Goal: Navigation & Orientation: Find specific page/section

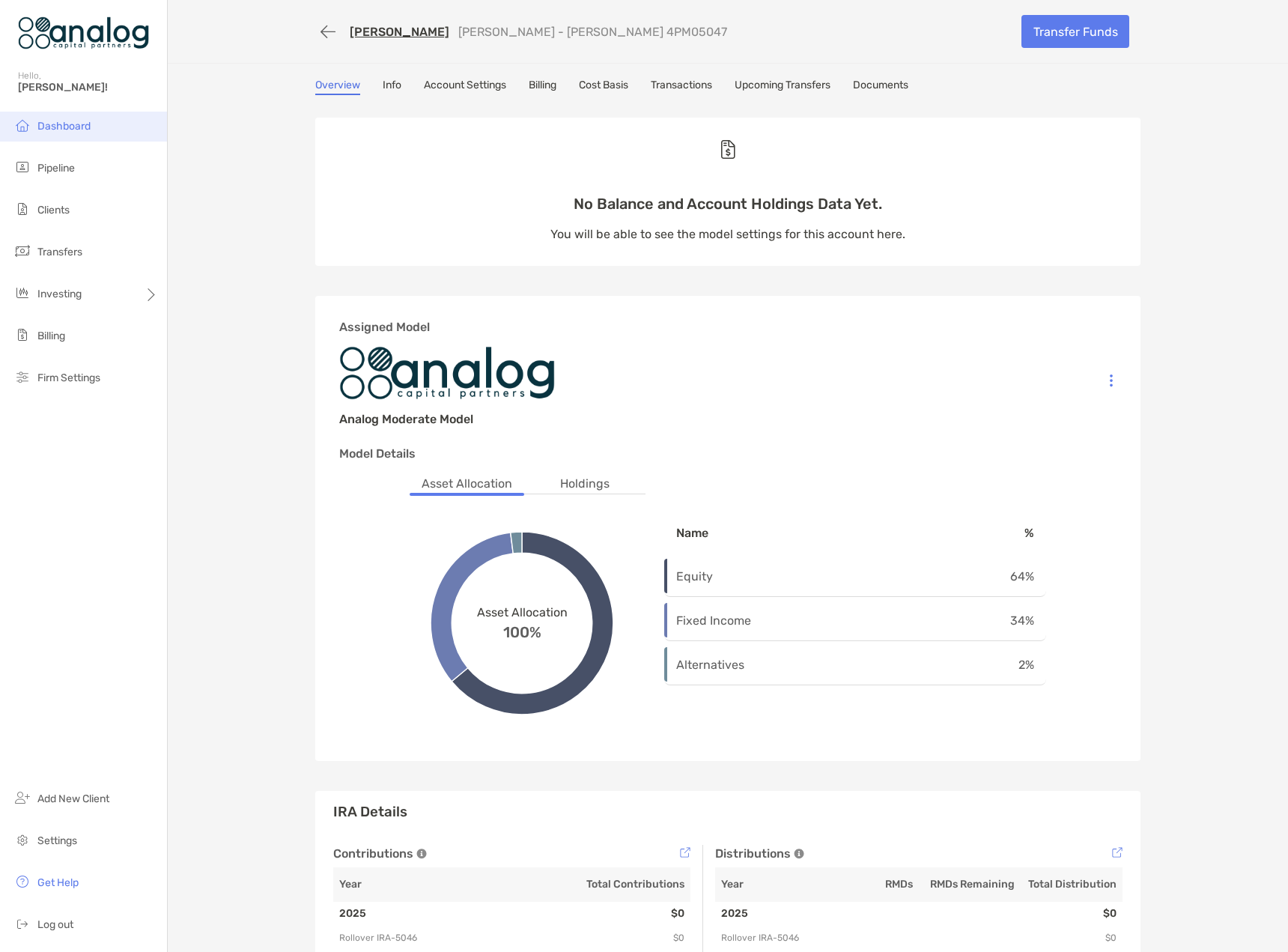
click at [41, 121] on span "Dashboard" at bounding box center [64, 125] width 53 height 13
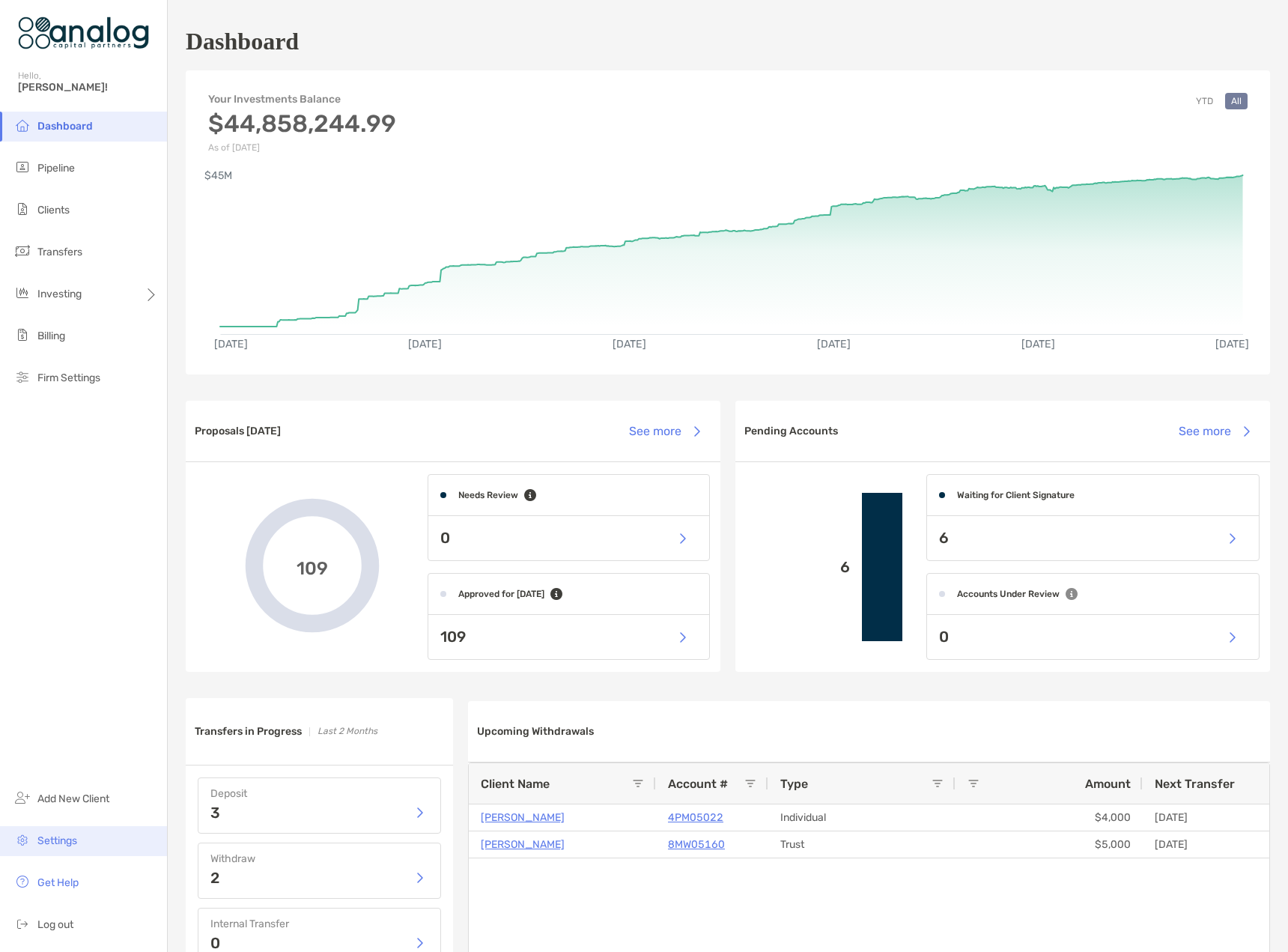
click at [52, 838] on span "Settings" at bounding box center [57, 840] width 40 height 13
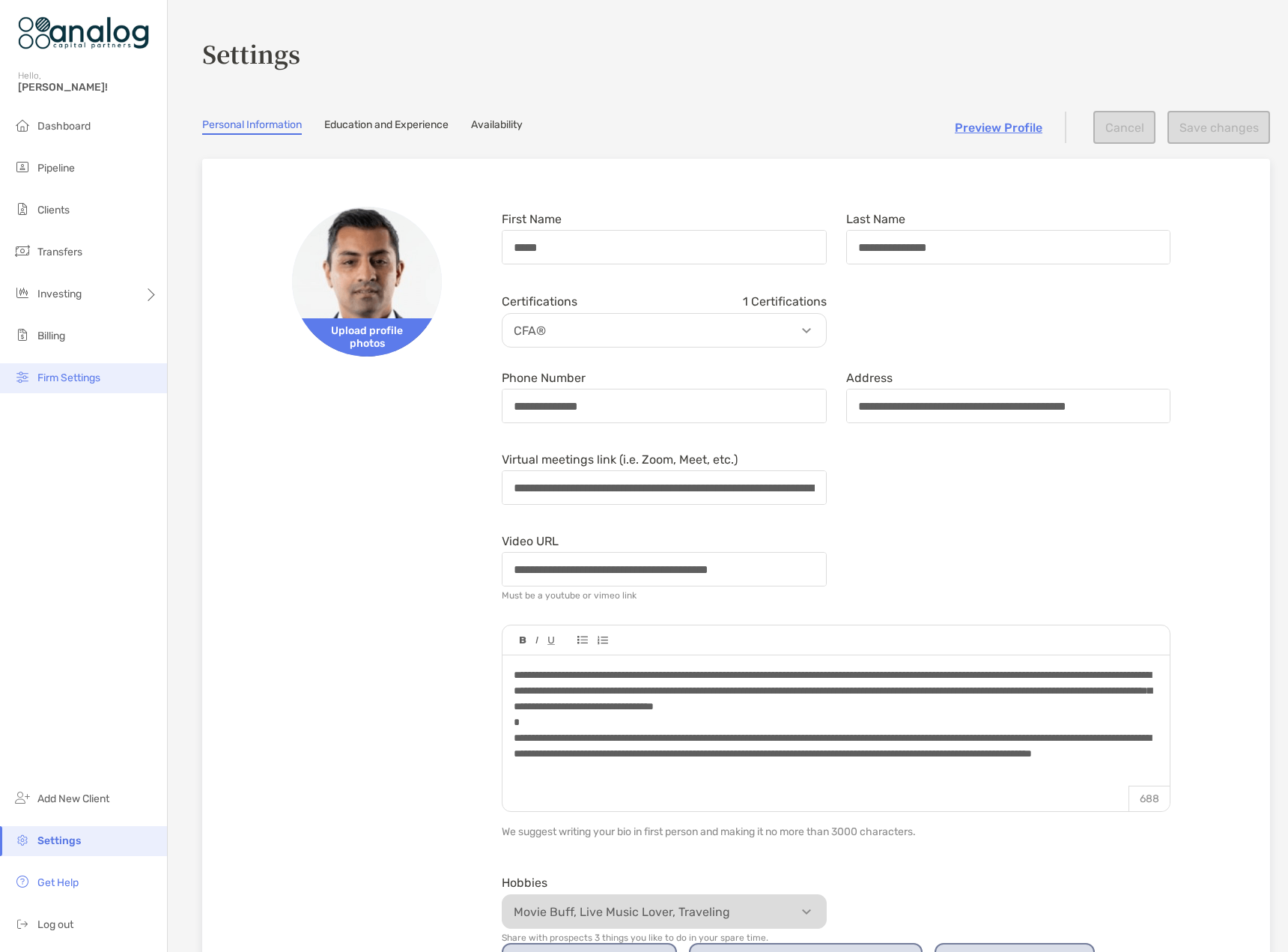
click at [63, 378] on span "Firm Settings" at bounding box center [69, 377] width 63 height 13
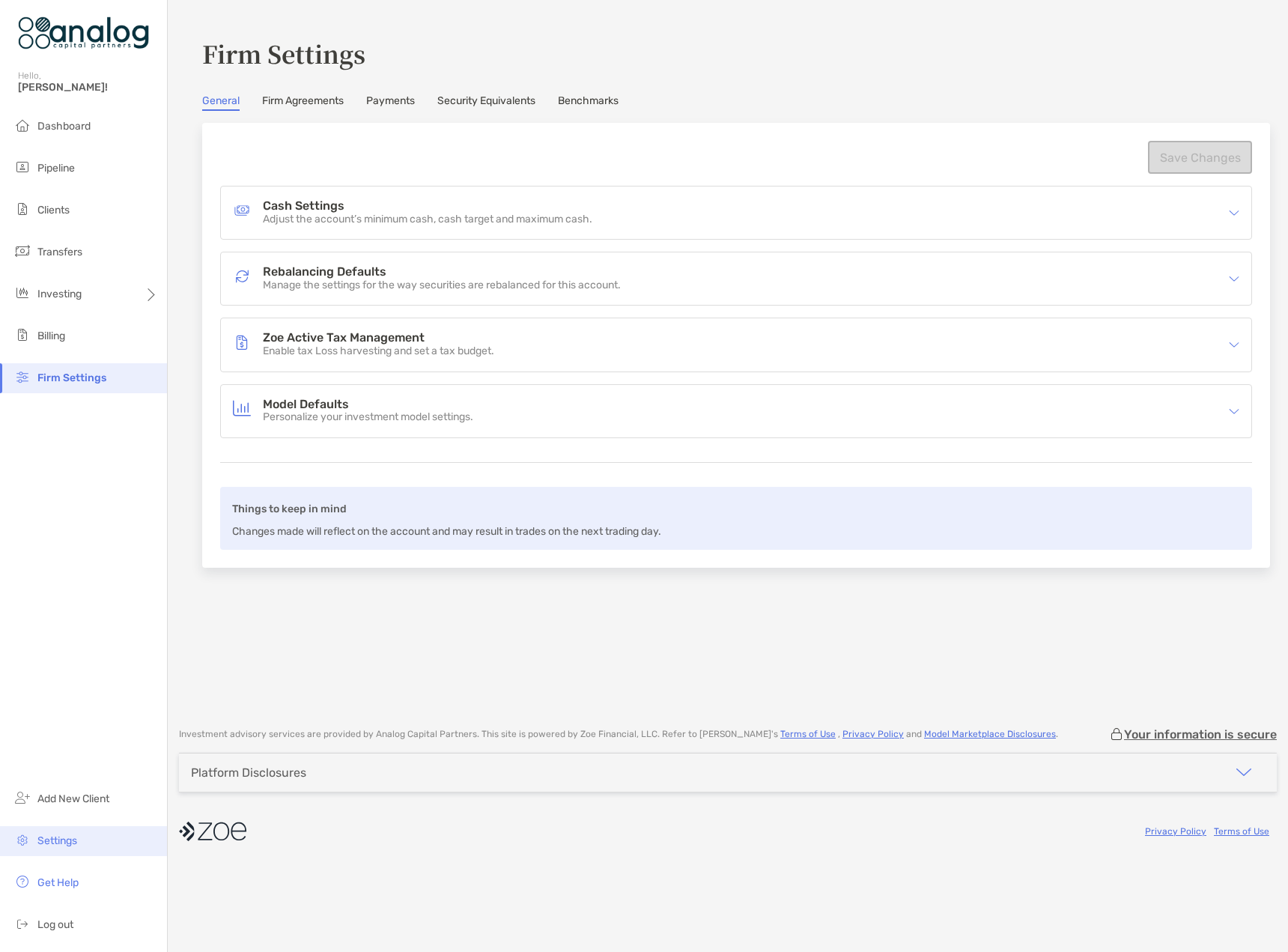
click at [62, 840] on span "Settings" at bounding box center [57, 840] width 40 height 13
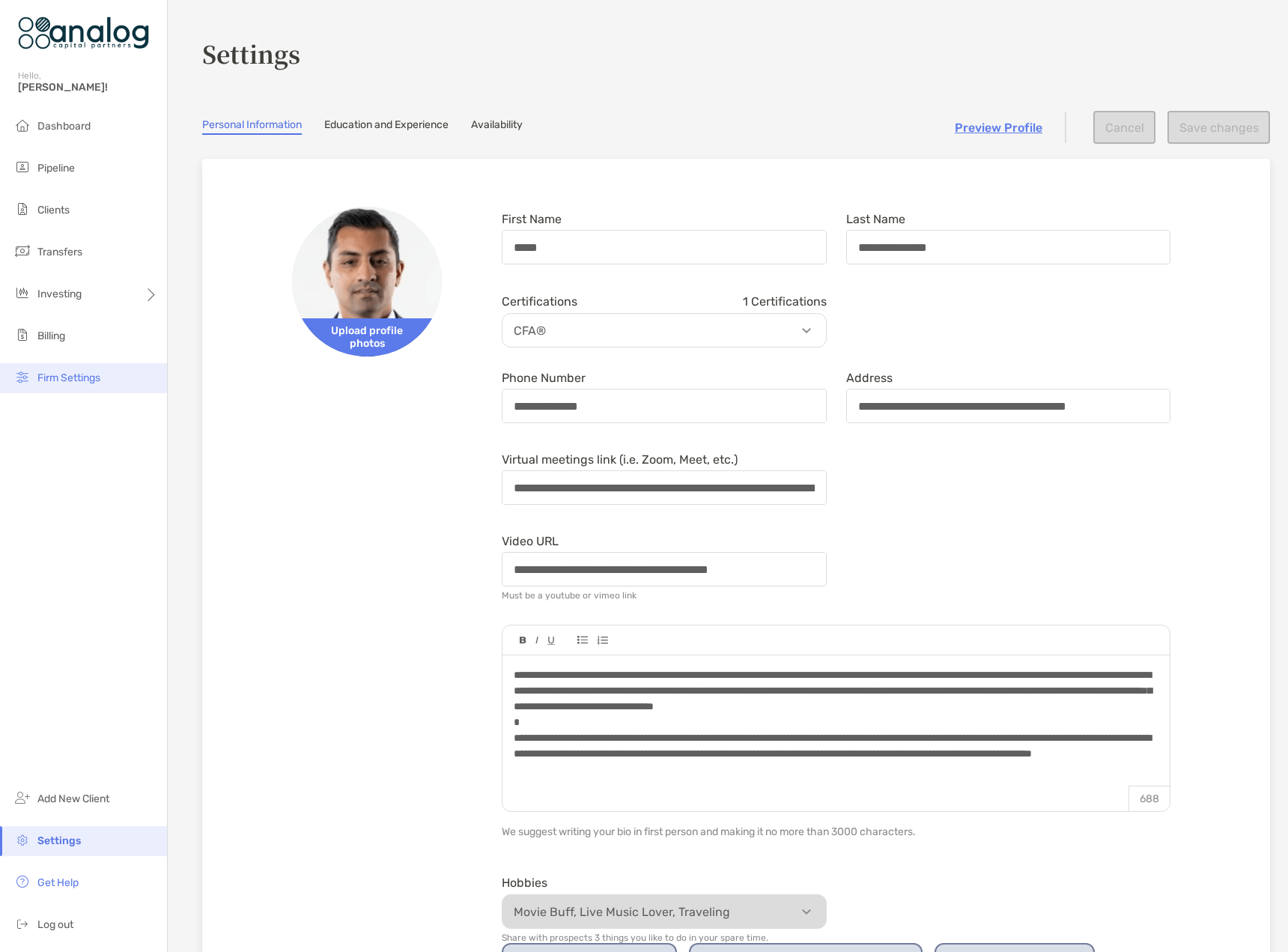
click at [76, 371] on span "Firm Settings" at bounding box center [69, 377] width 63 height 13
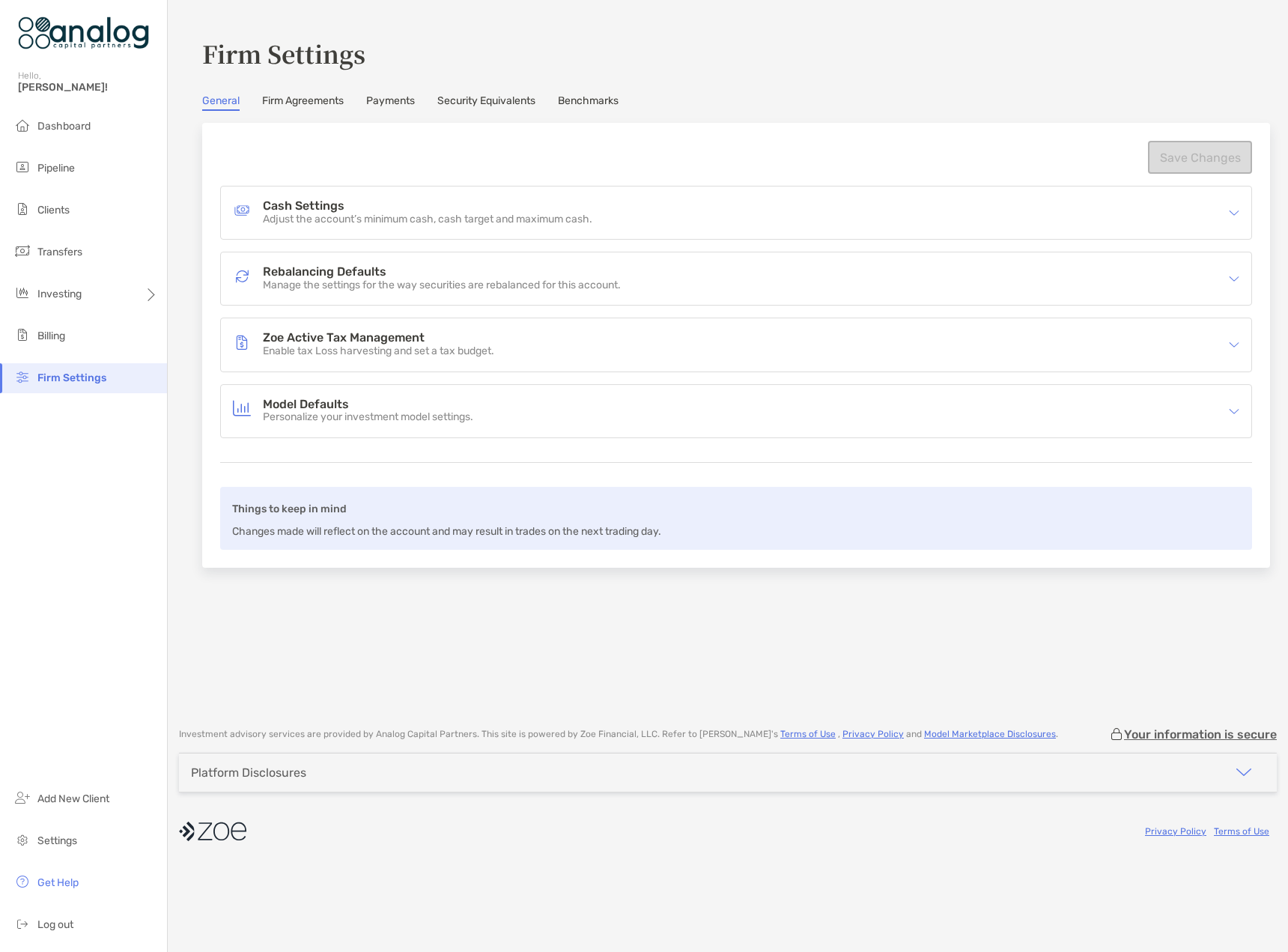
click at [315, 103] on link "Firm Agreements" at bounding box center [303, 103] width 82 height 17
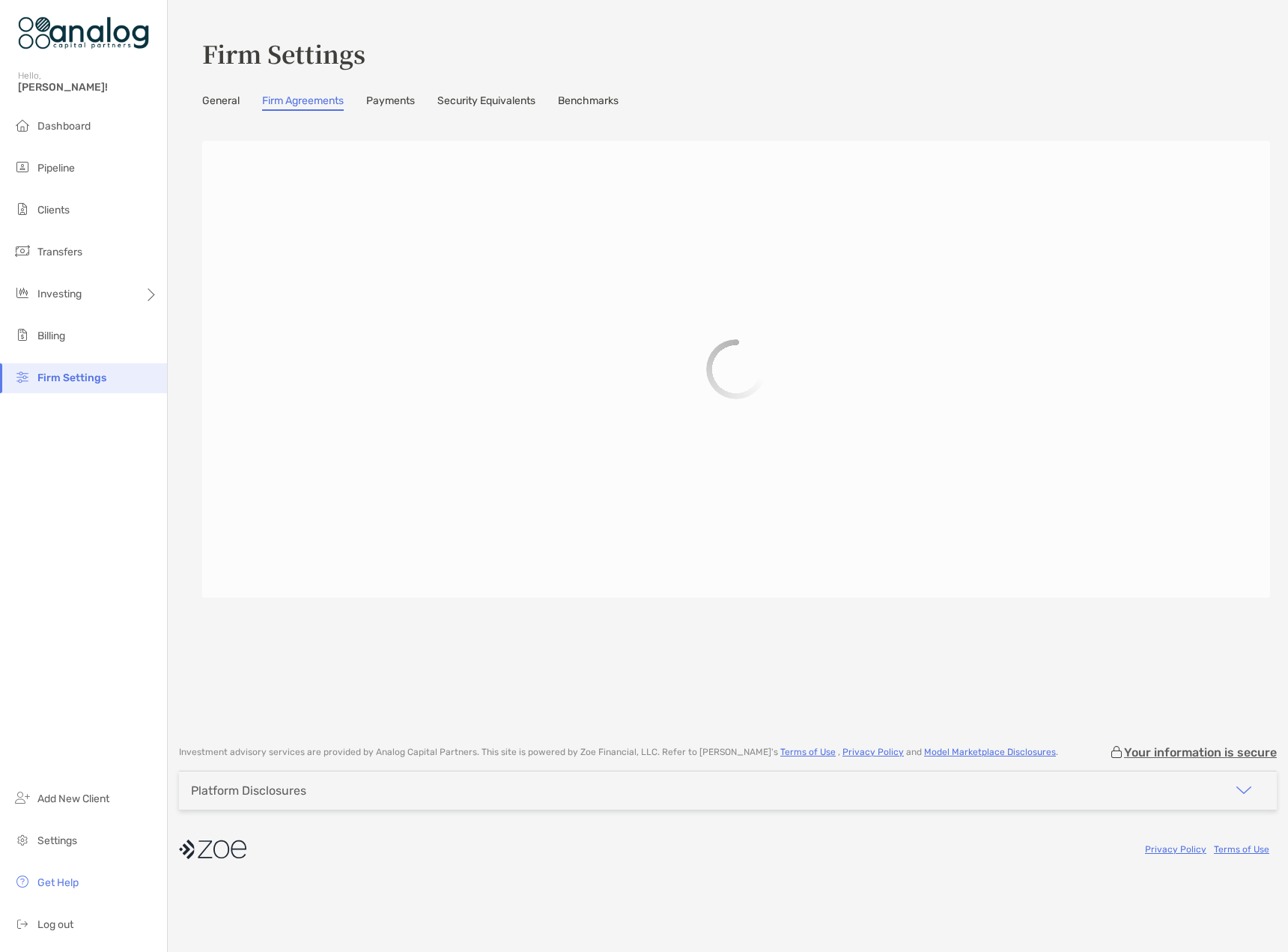
click at [233, 107] on link "General" at bounding box center [221, 103] width 38 height 17
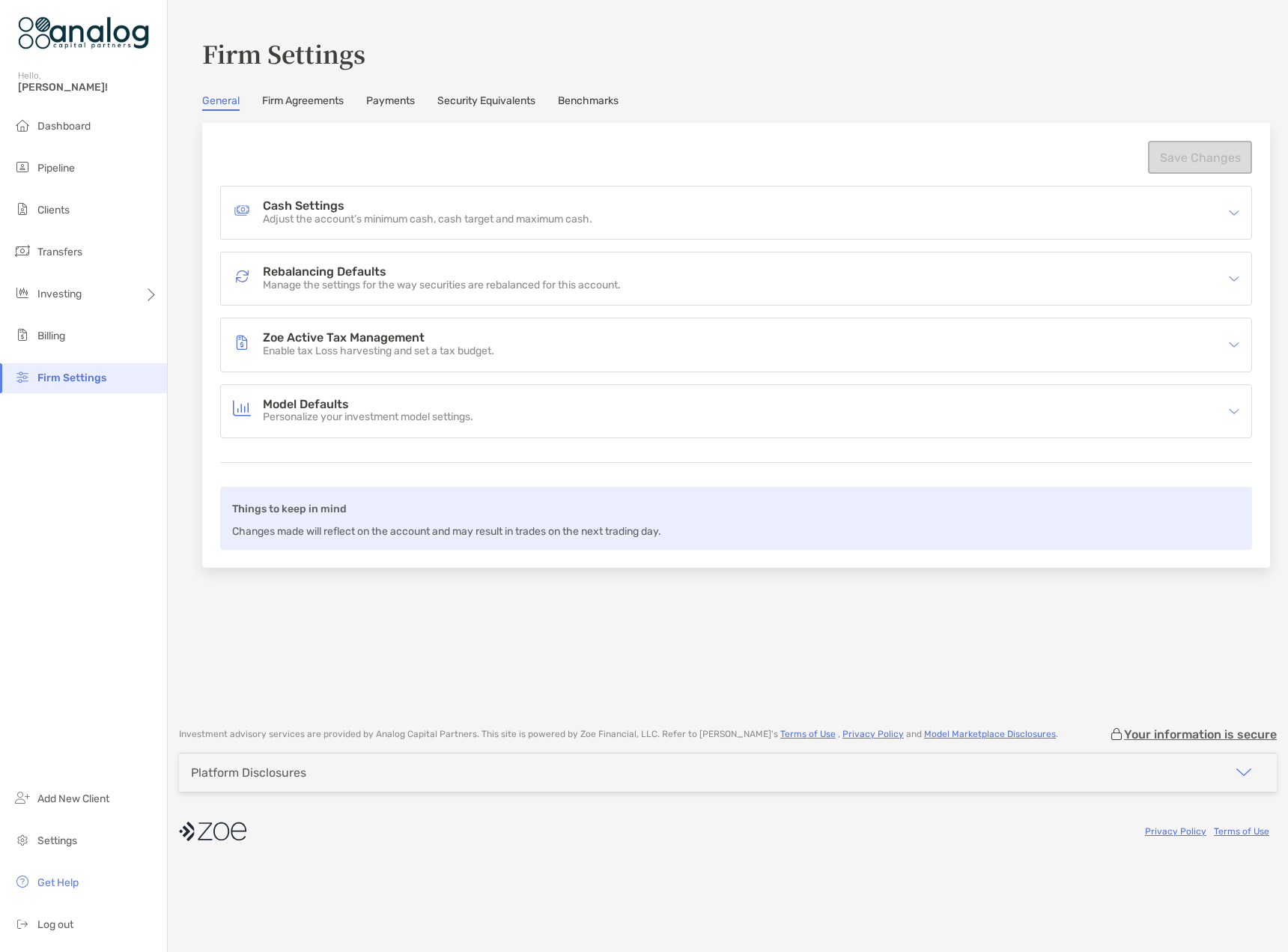
click at [307, 334] on h4 "Zoe Active Tax Management" at bounding box center [379, 338] width 231 height 13
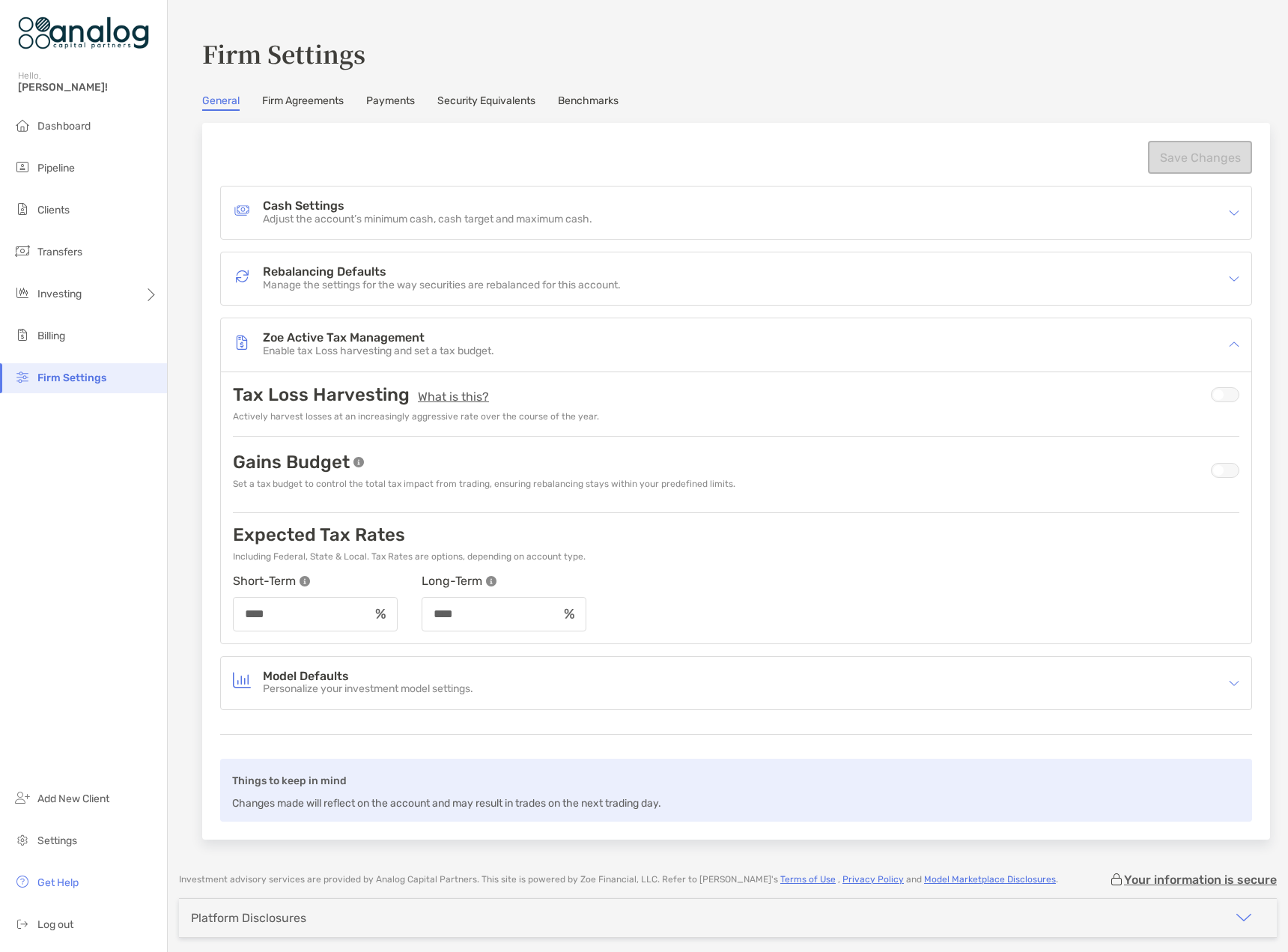
click at [353, 676] on h4 "Model Defaults" at bounding box center [368, 676] width 210 height 13
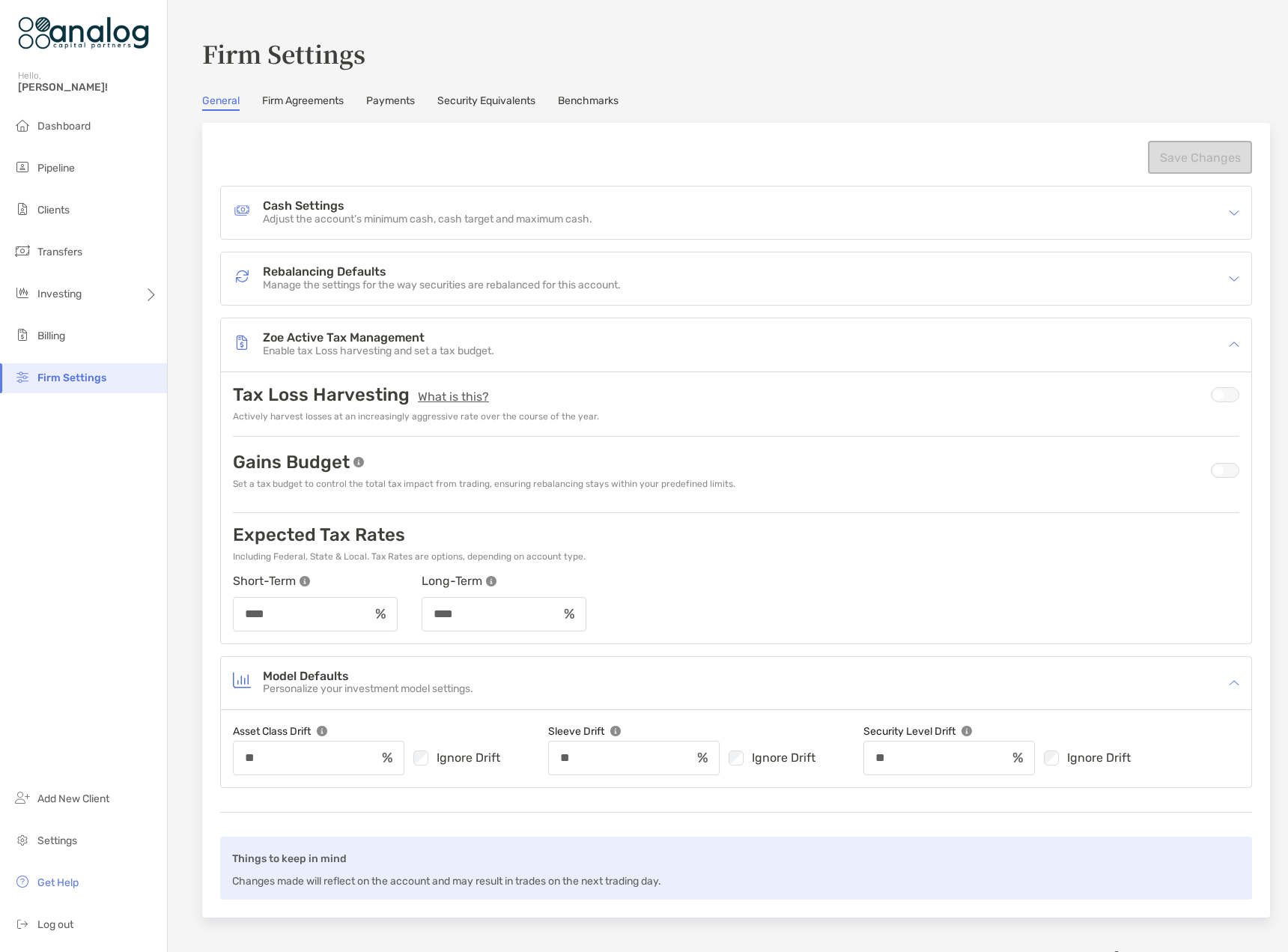
click at [292, 287] on p "Manage the settings for the way securities are rebalanced for this account." at bounding box center [442, 286] width 358 height 13
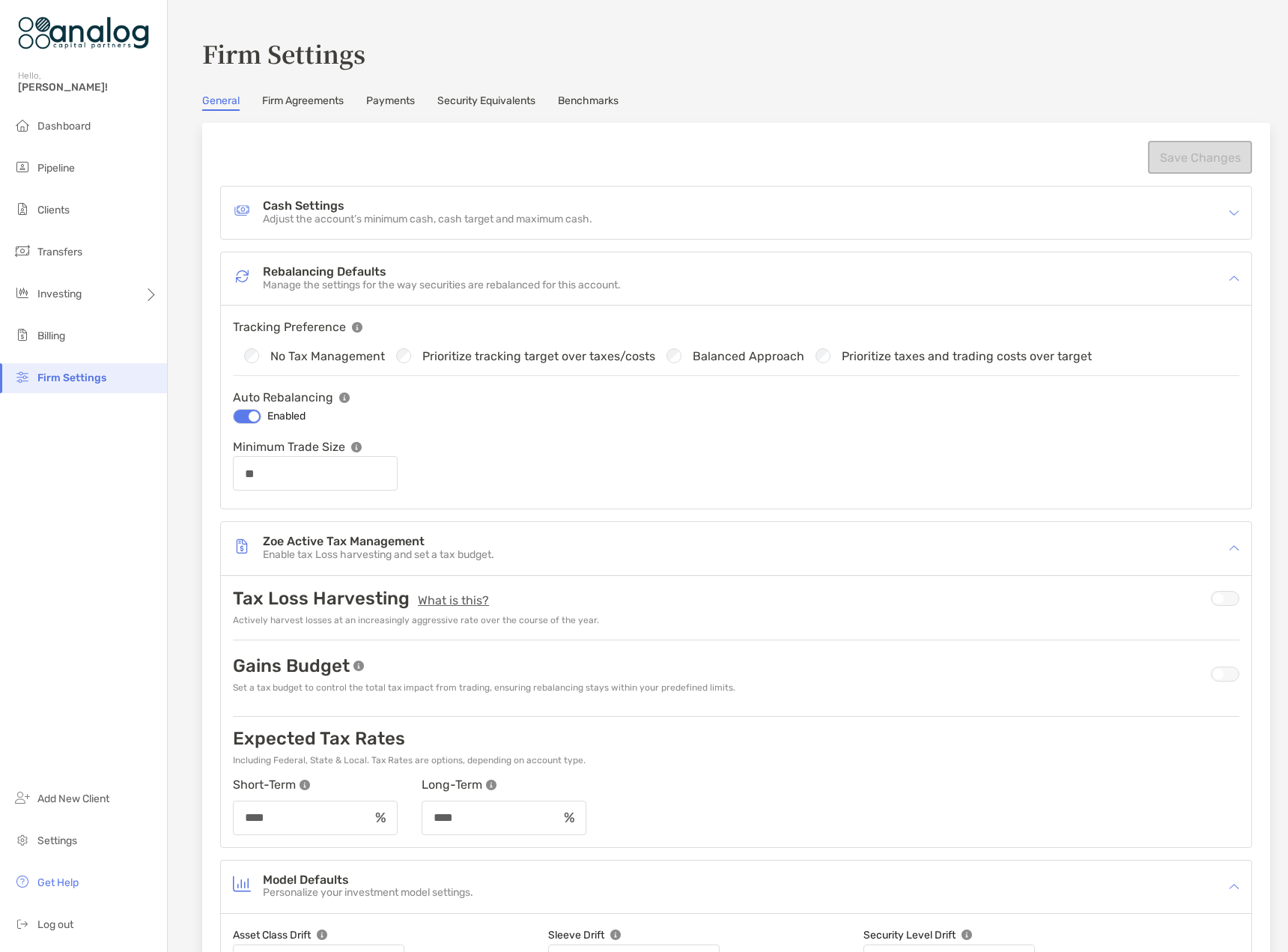
click at [289, 273] on h4 "Rebalancing Defaults" at bounding box center [442, 272] width 358 height 13
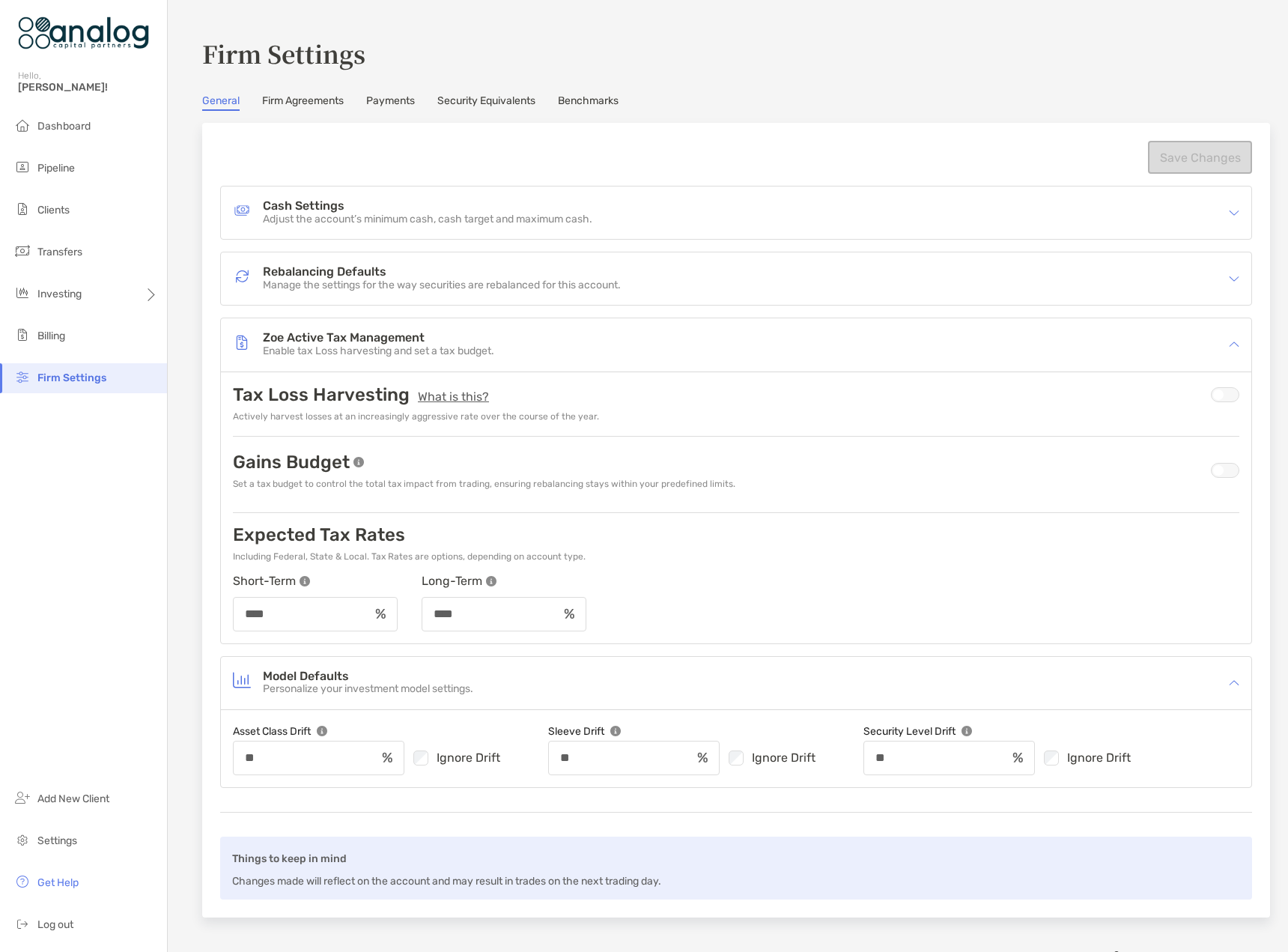
click at [297, 231] on div "Cash Settings Adjust the account’s minimum cash, cash target and maximum cash." at bounding box center [736, 213] width 1030 height 53
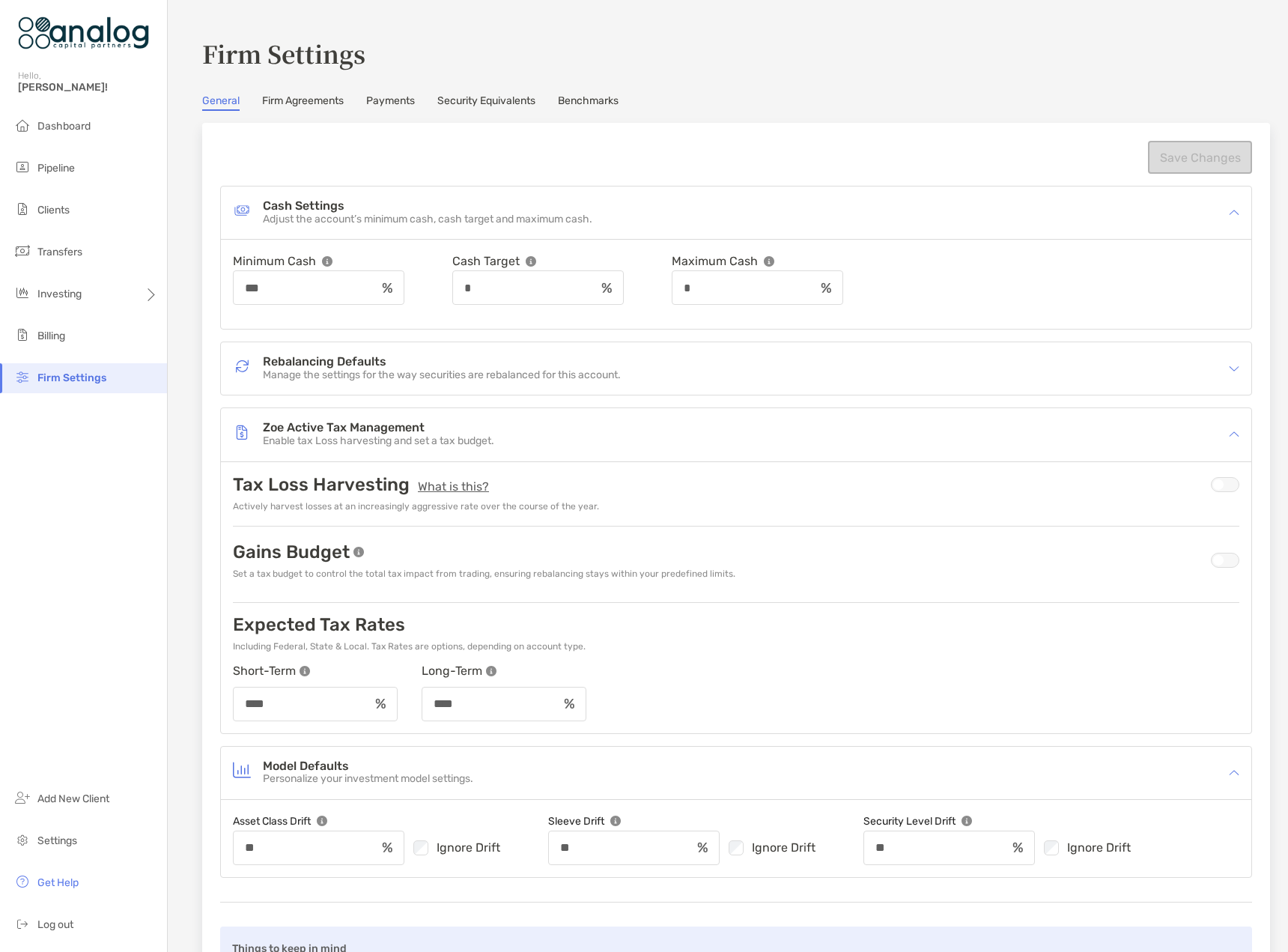
click at [318, 105] on link "Firm Agreements" at bounding box center [303, 103] width 82 height 17
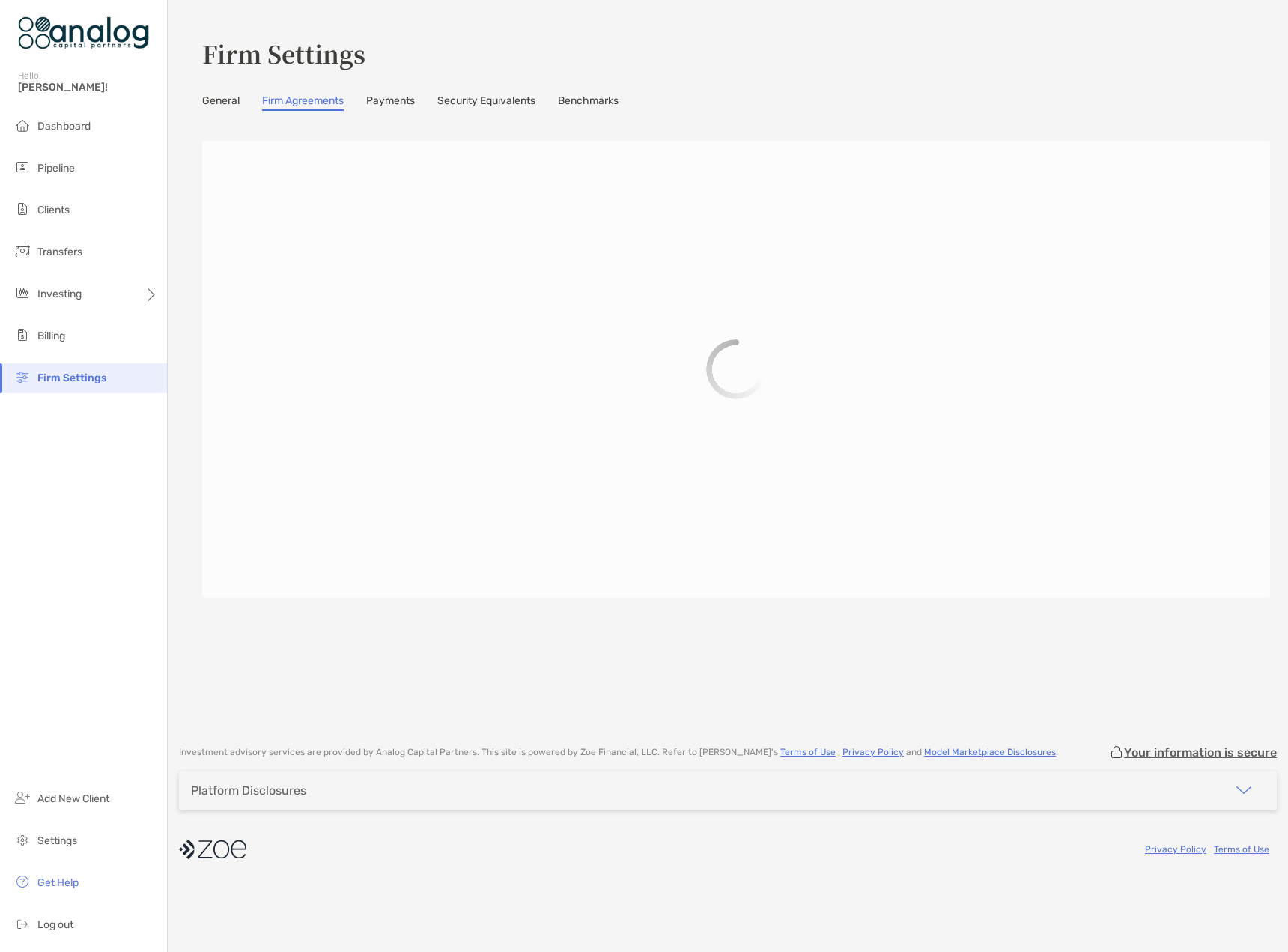
click at [395, 105] on link "Payments" at bounding box center [390, 103] width 49 height 17
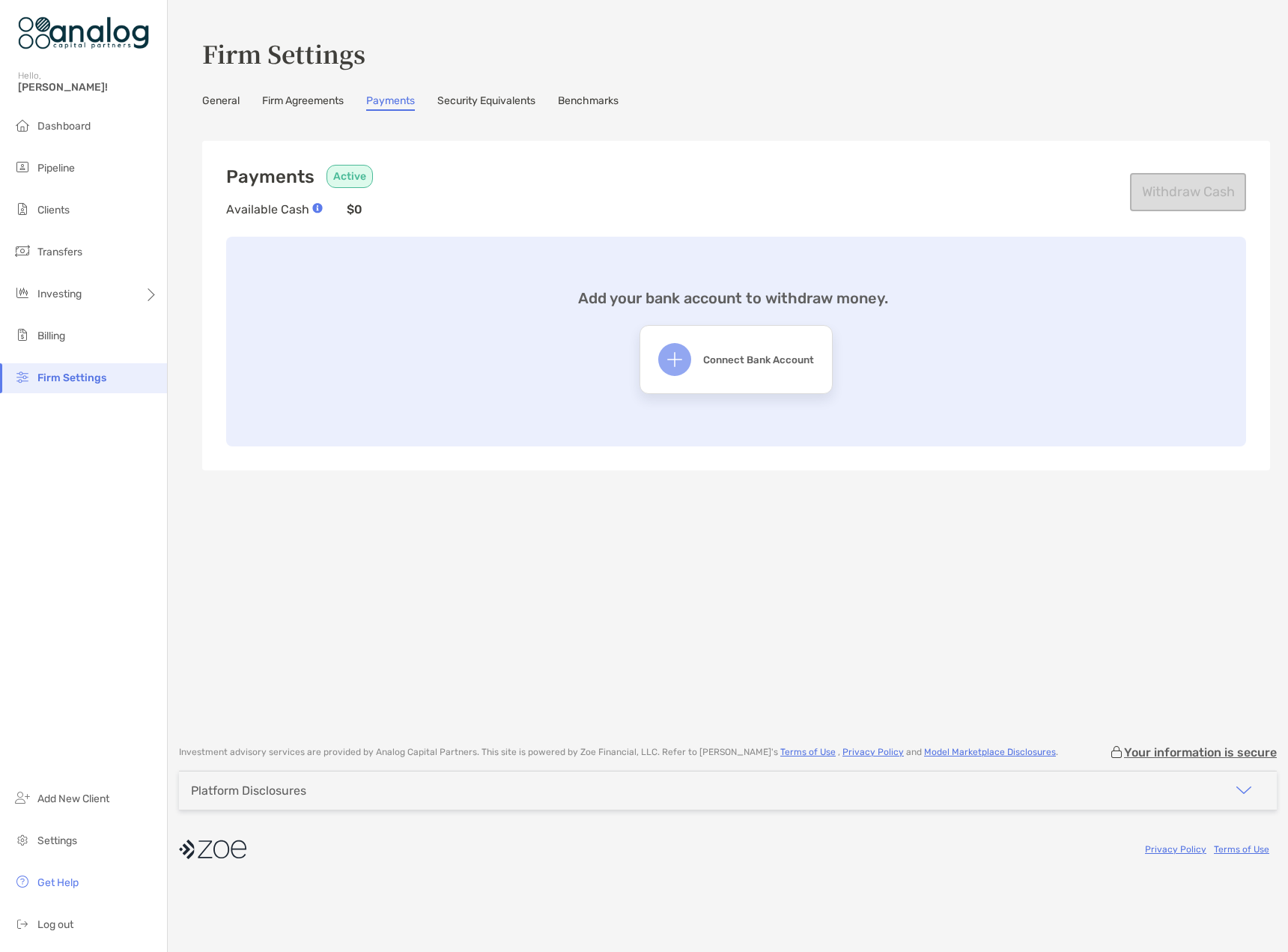
click at [502, 102] on link "Security Equivalents" at bounding box center [486, 103] width 98 height 17
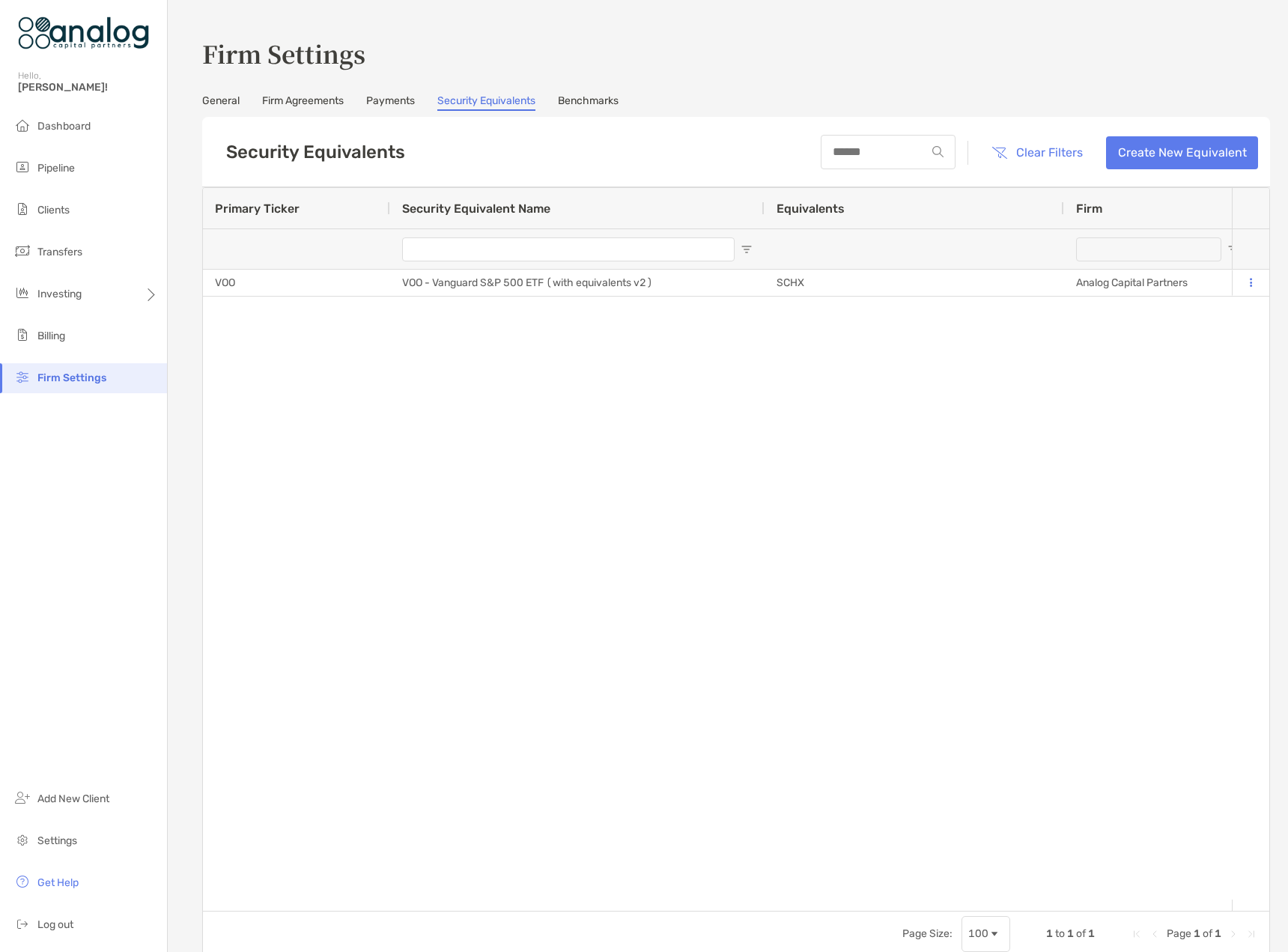
click at [604, 108] on link "Benchmarks" at bounding box center [588, 103] width 61 height 17
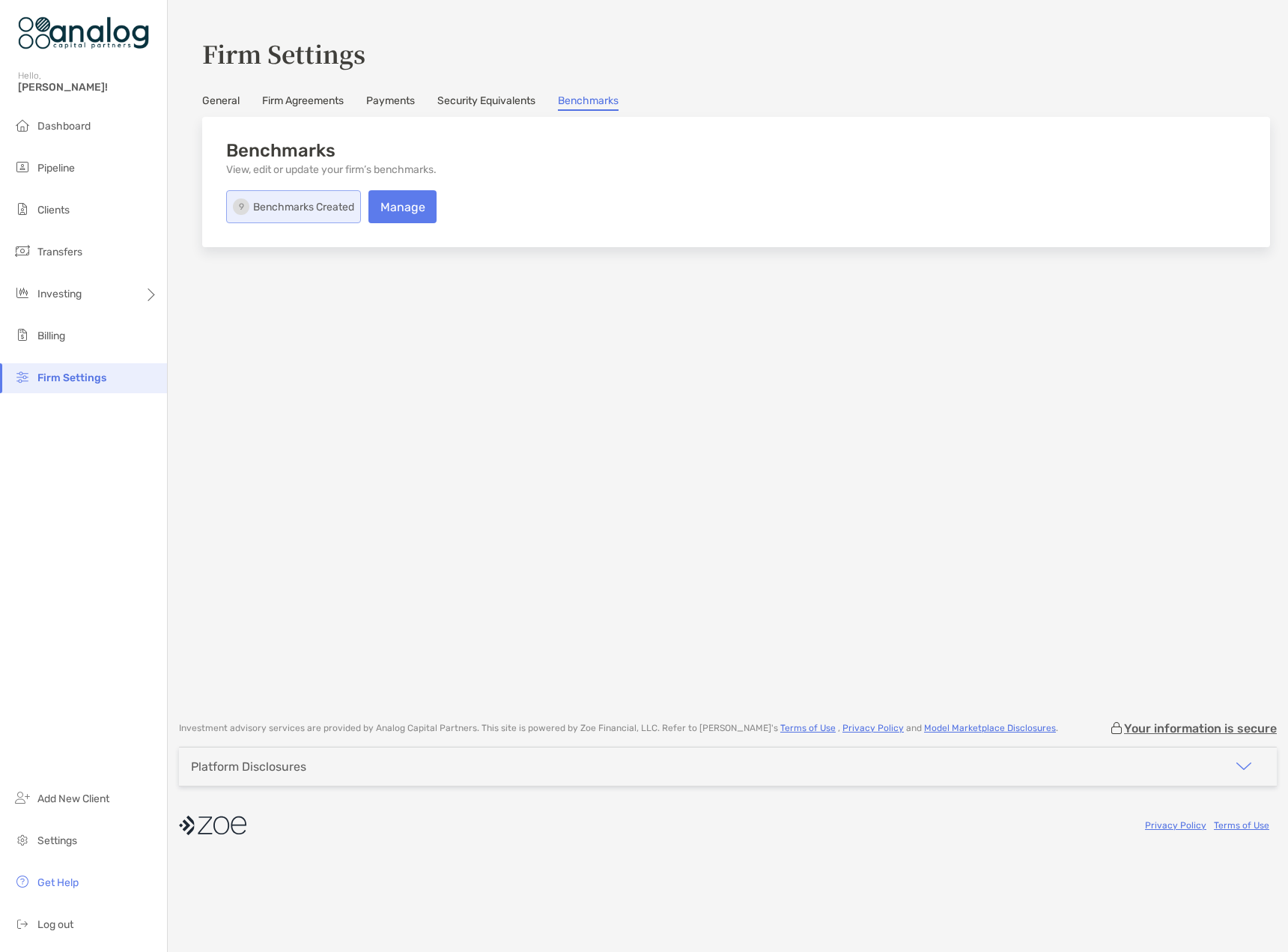
click at [488, 101] on link "Security Equivalents" at bounding box center [486, 103] width 98 height 17
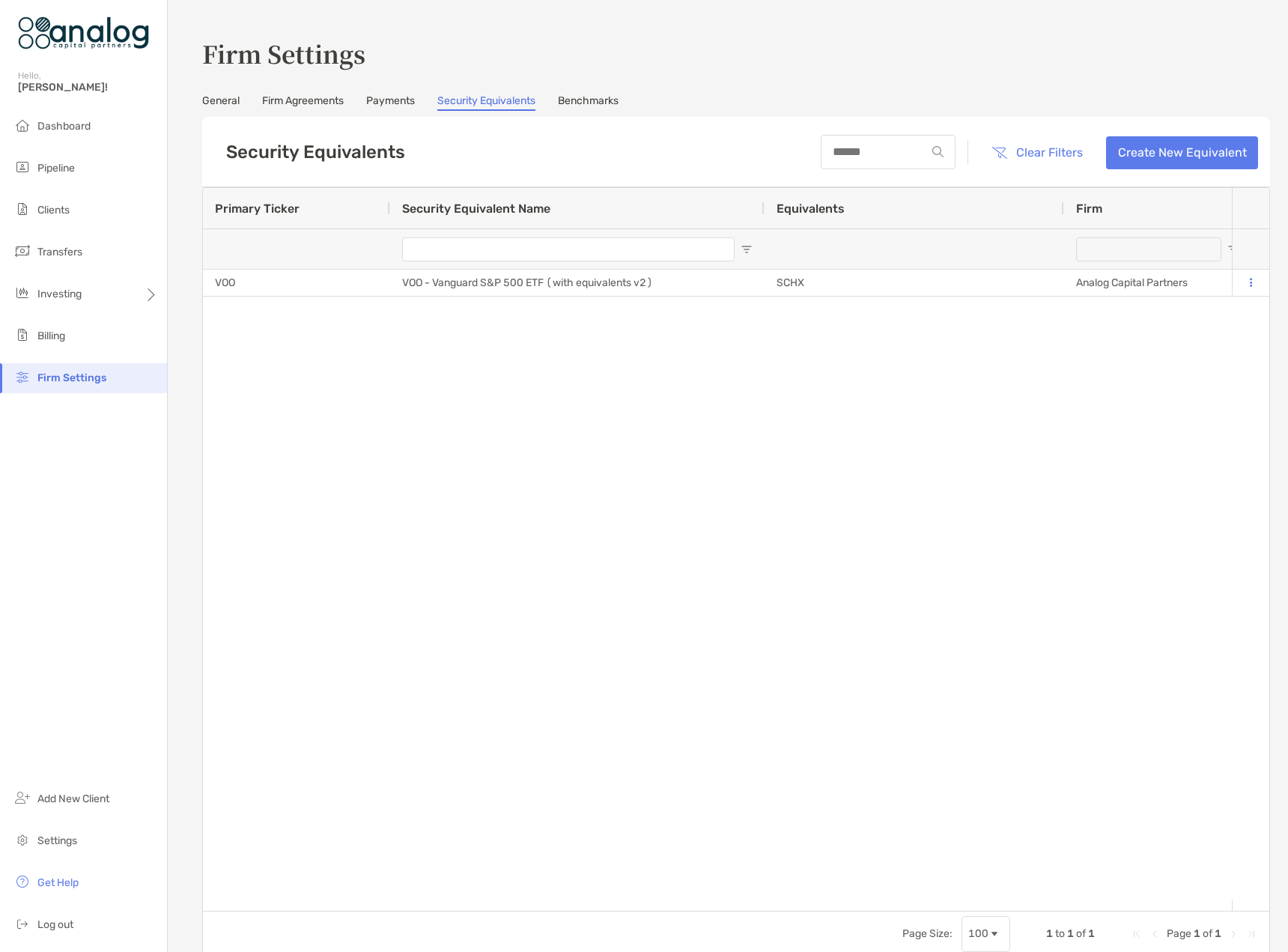
click at [586, 98] on link "Benchmarks" at bounding box center [588, 103] width 61 height 17
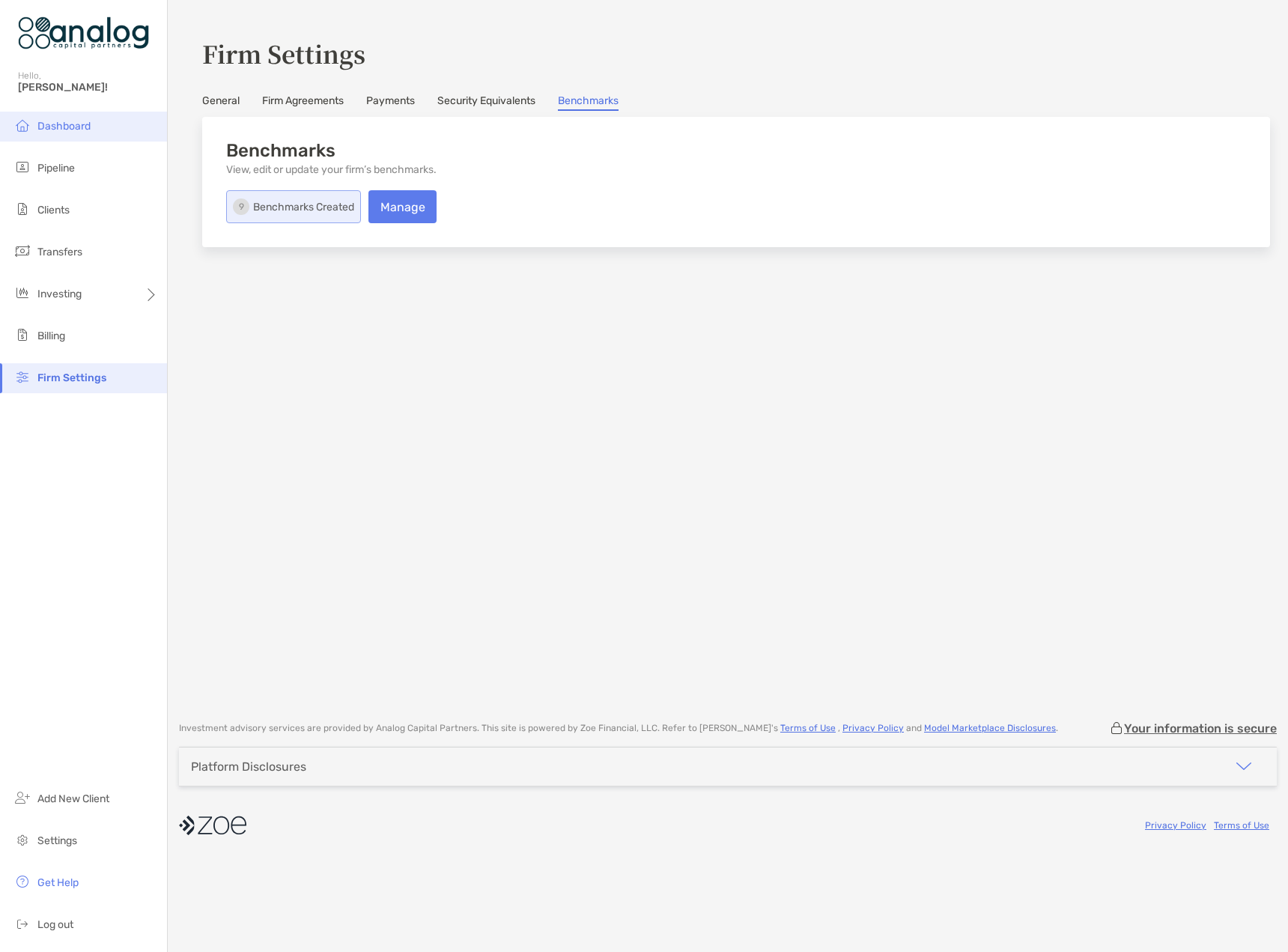
click at [68, 128] on span "Dashboard" at bounding box center [64, 125] width 53 height 13
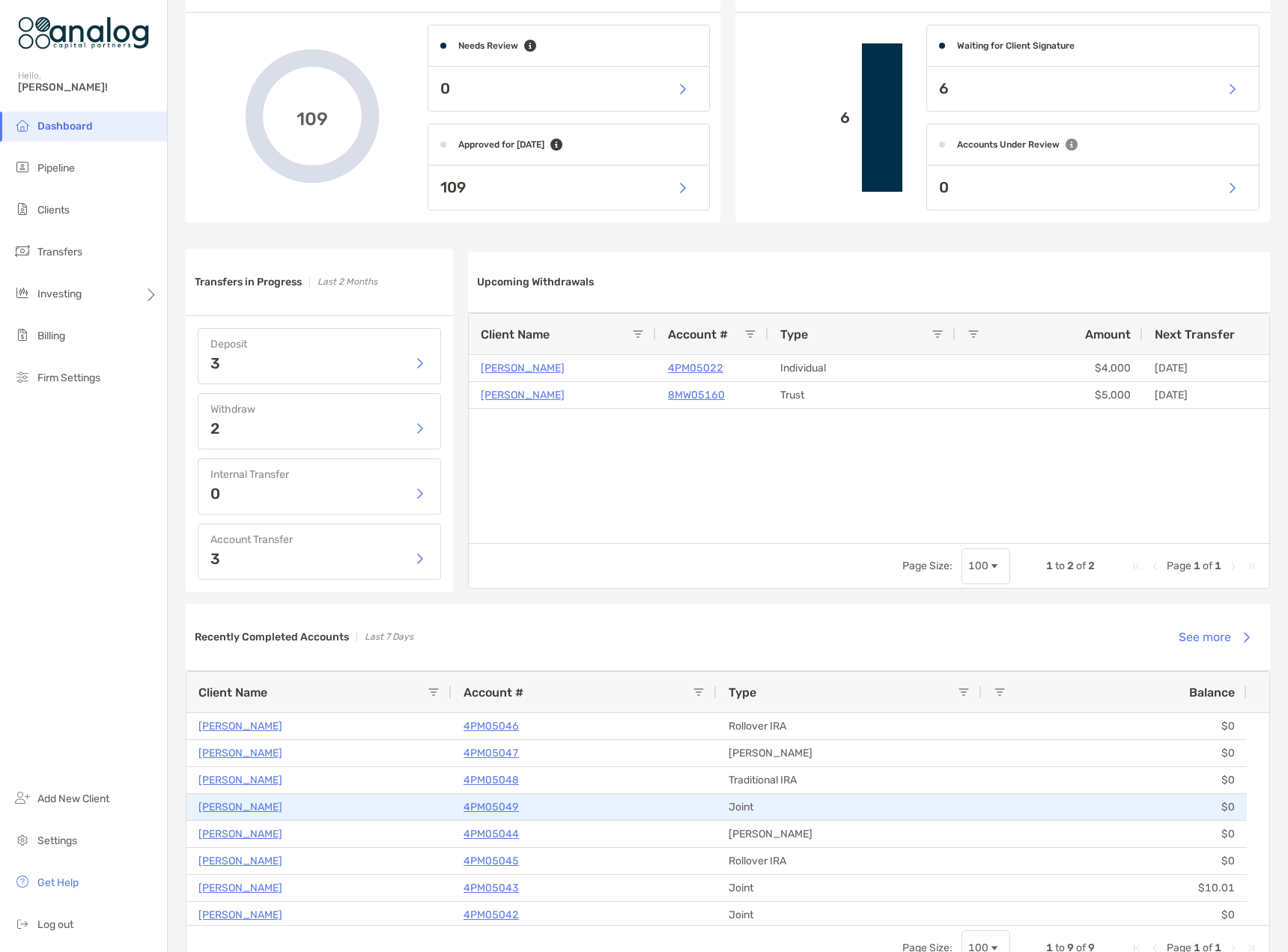
scroll to position [31, 0]
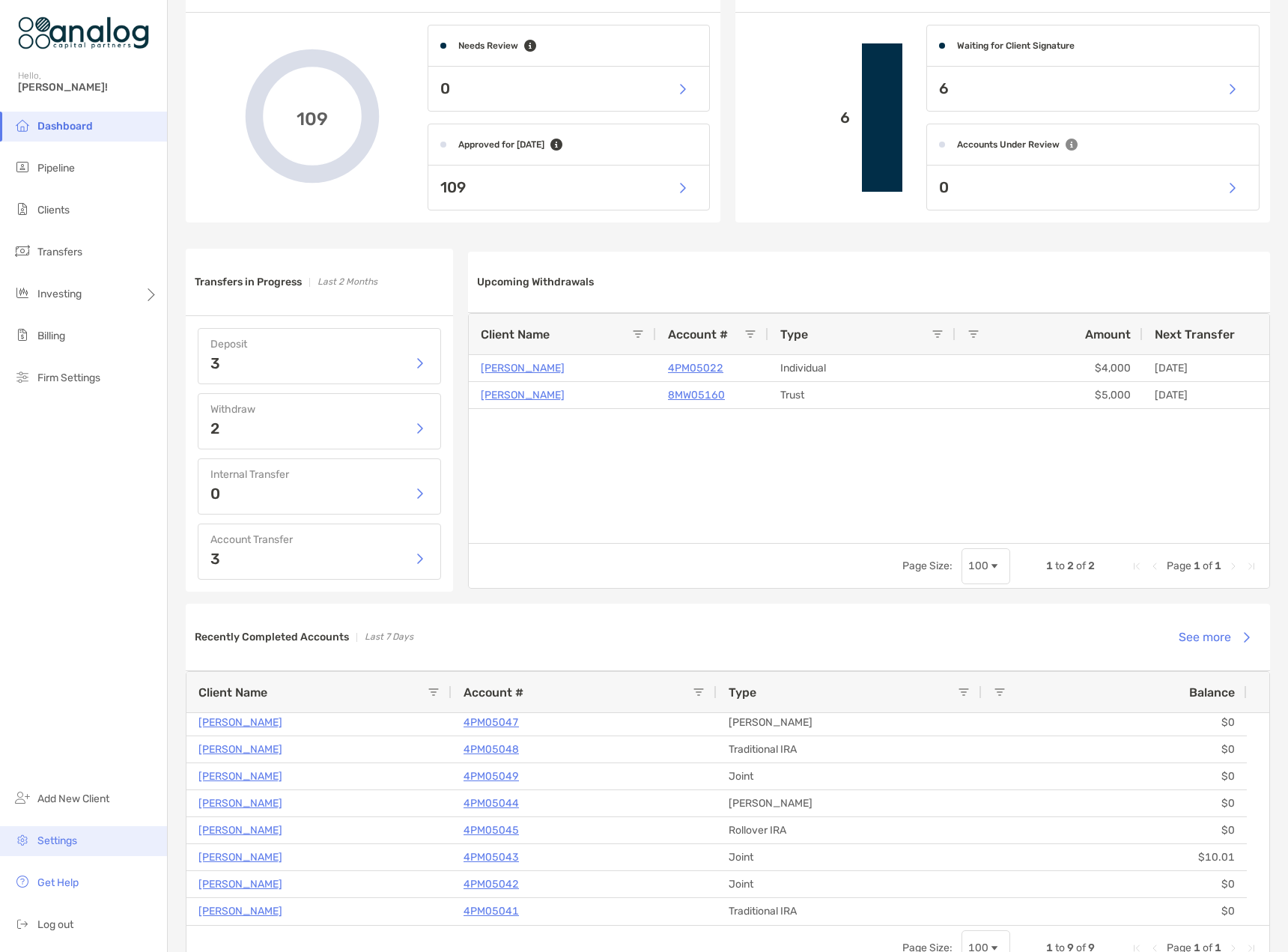
click at [52, 839] on span "Settings" at bounding box center [57, 840] width 40 height 13
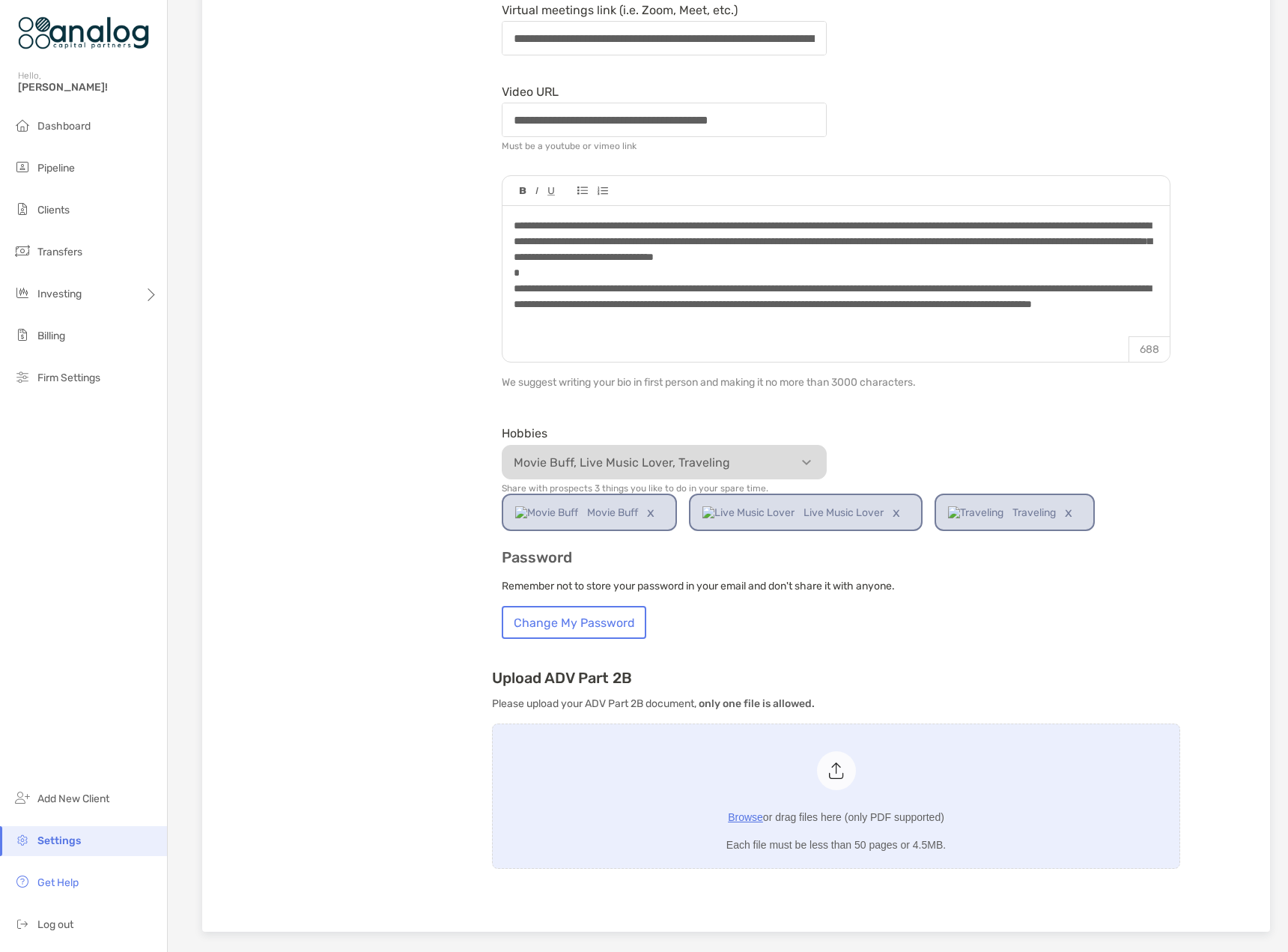
scroll to position [598, 0]
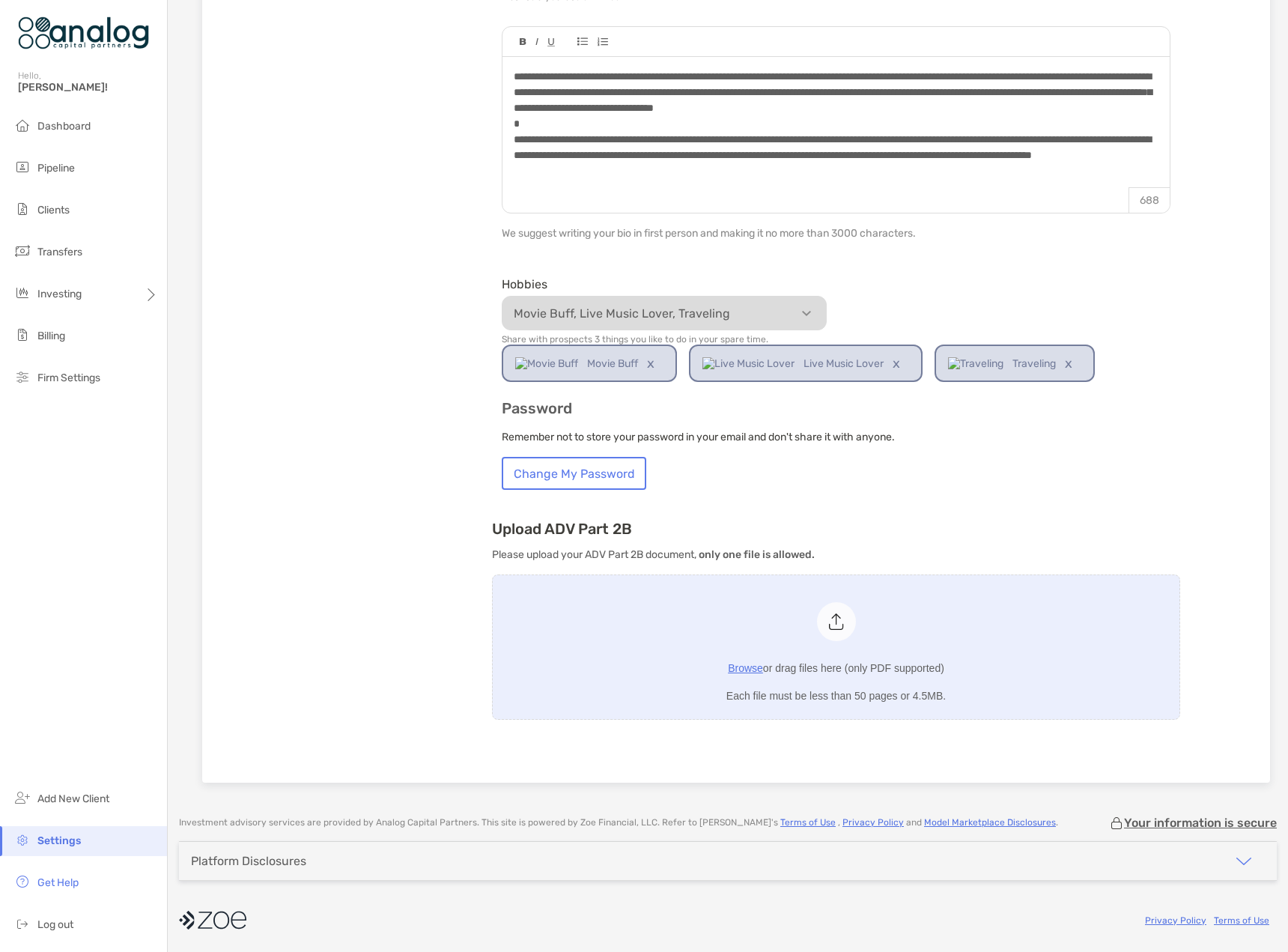
click at [1217, 860] on button "button" at bounding box center [1244, 860] width 66 height 38
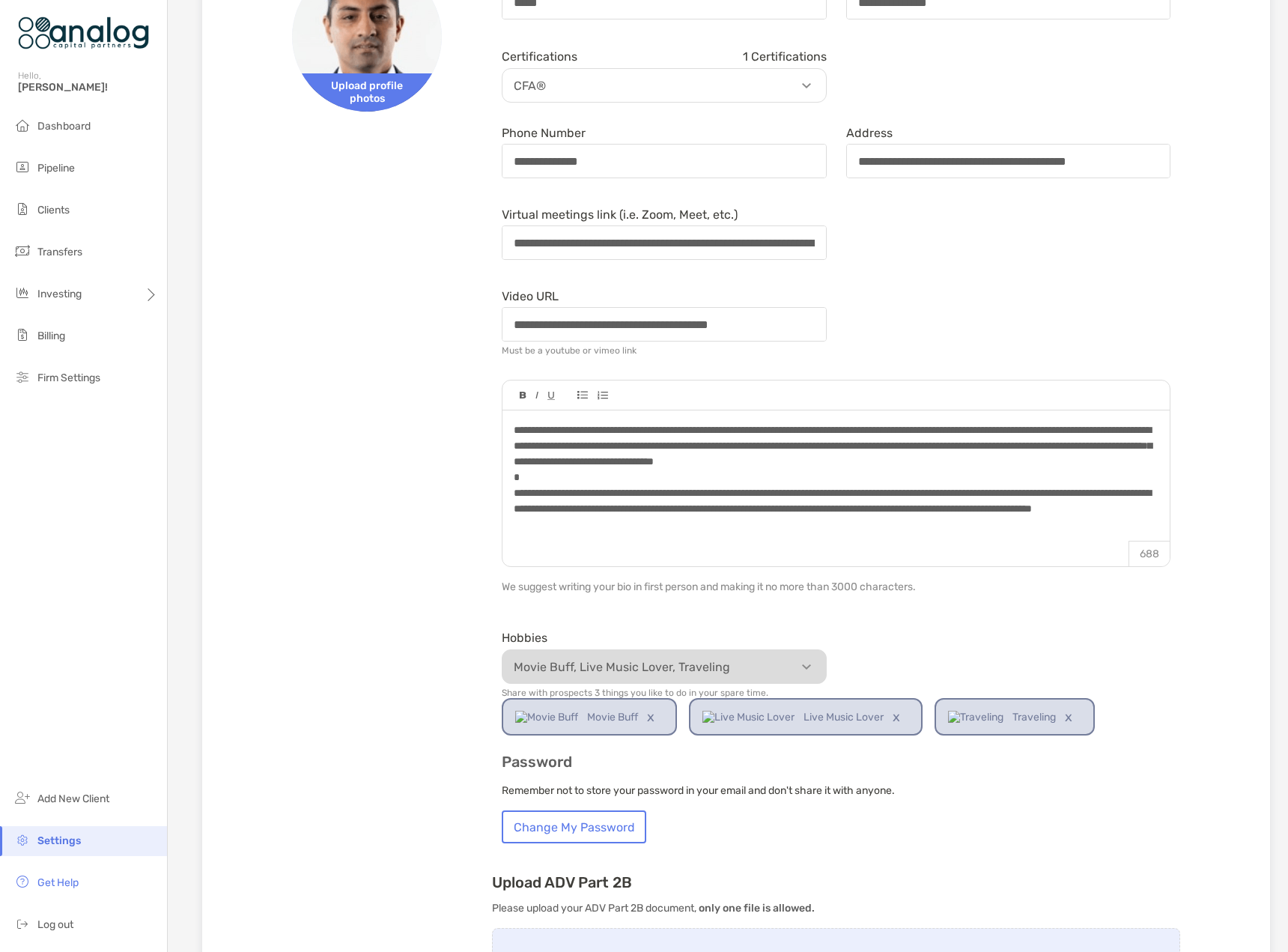
scroll to position [0, 0]
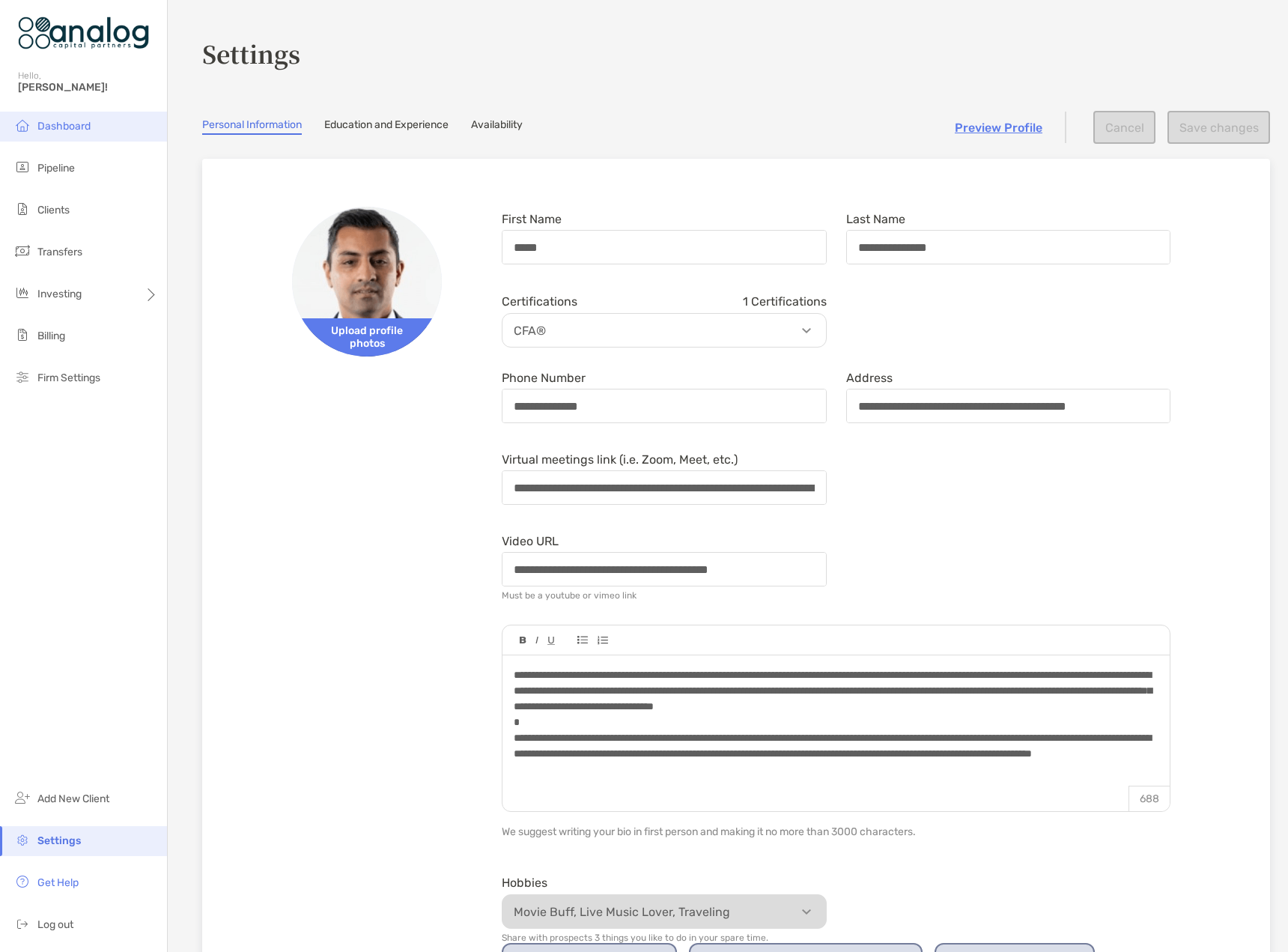
click at [47, 122] on span "Dashboard" at bounding box center [64, 125] width 53 height 13
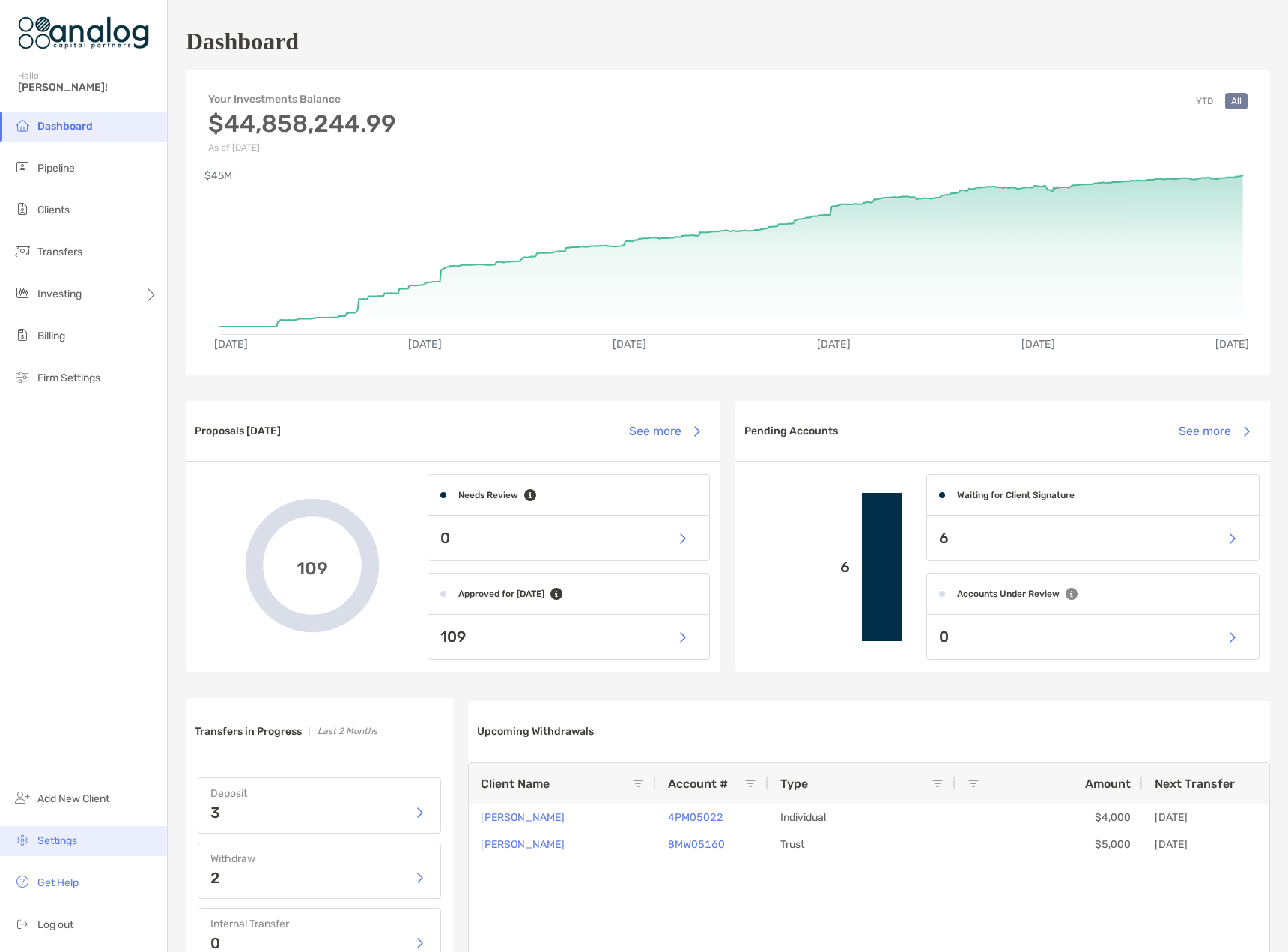
click at [50, 840] on span "Settings" at bounding box center [57, 840] width 40 height 13
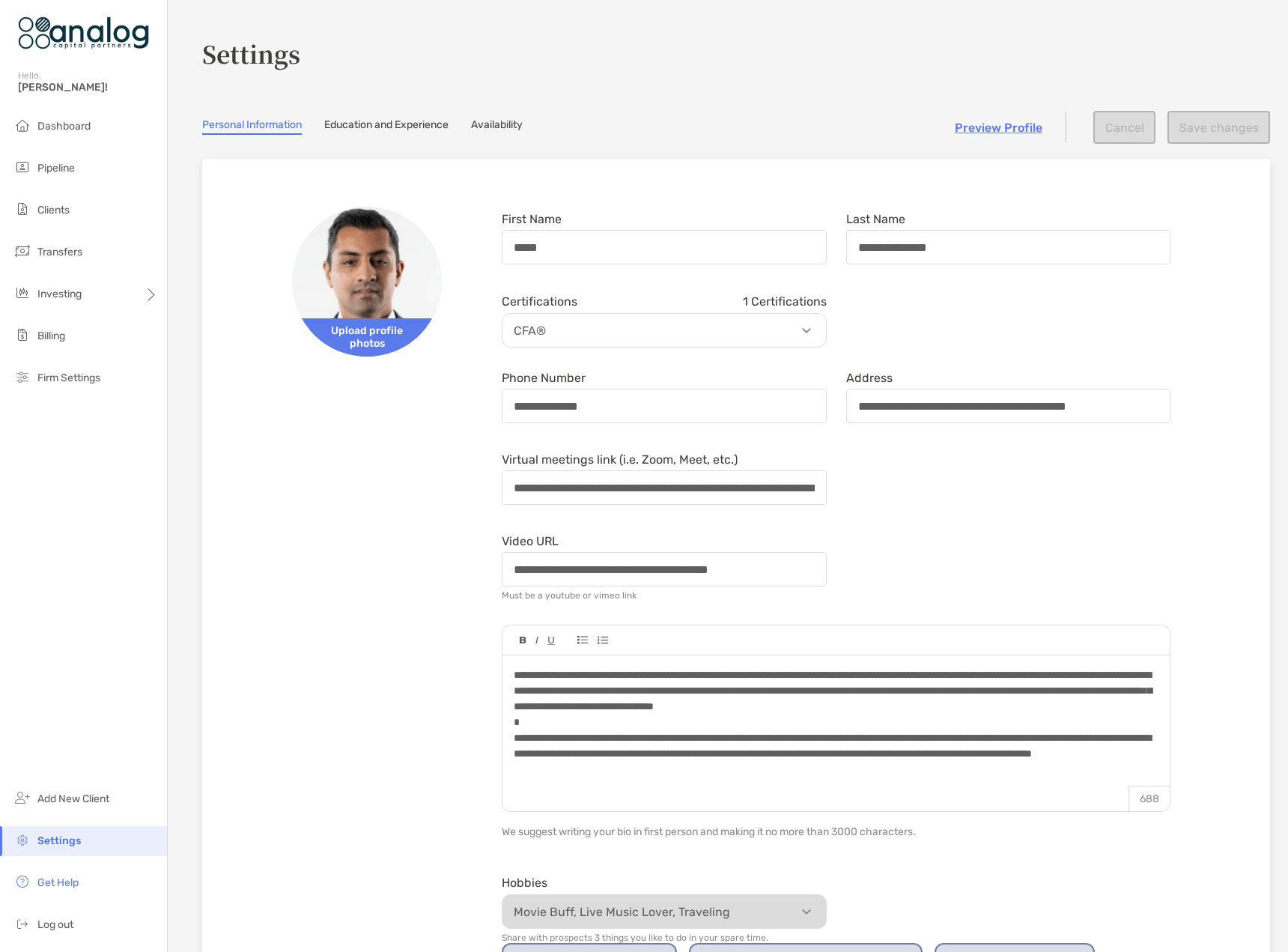
click at [494, 131] on link "Availability" at bounding box center [497, 126] width 52 height 17
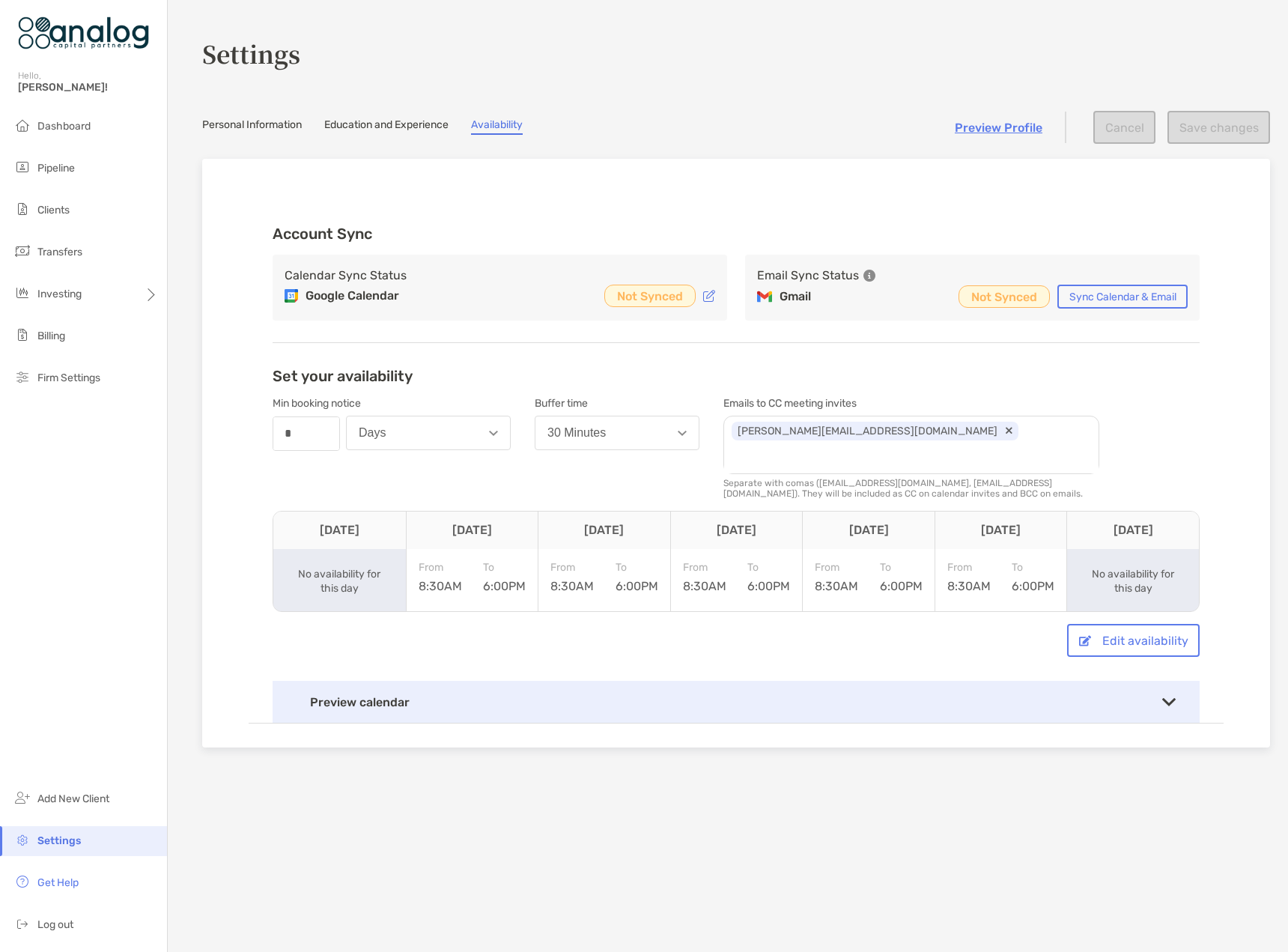
click at [425, 124] on link "Education and Experience" at bounding box center [386, 126] width 124 height 17
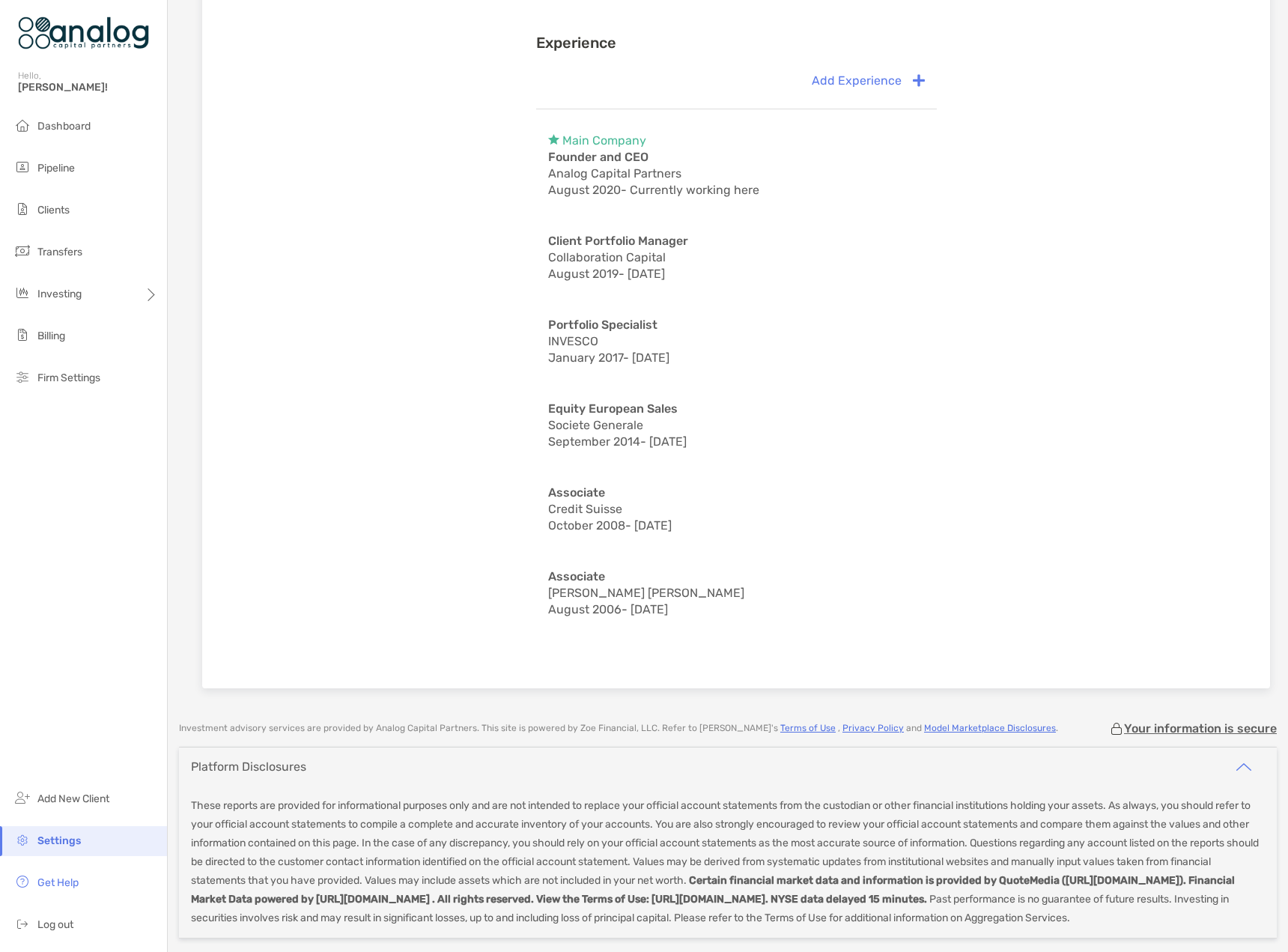
scroll to position [526, 0]
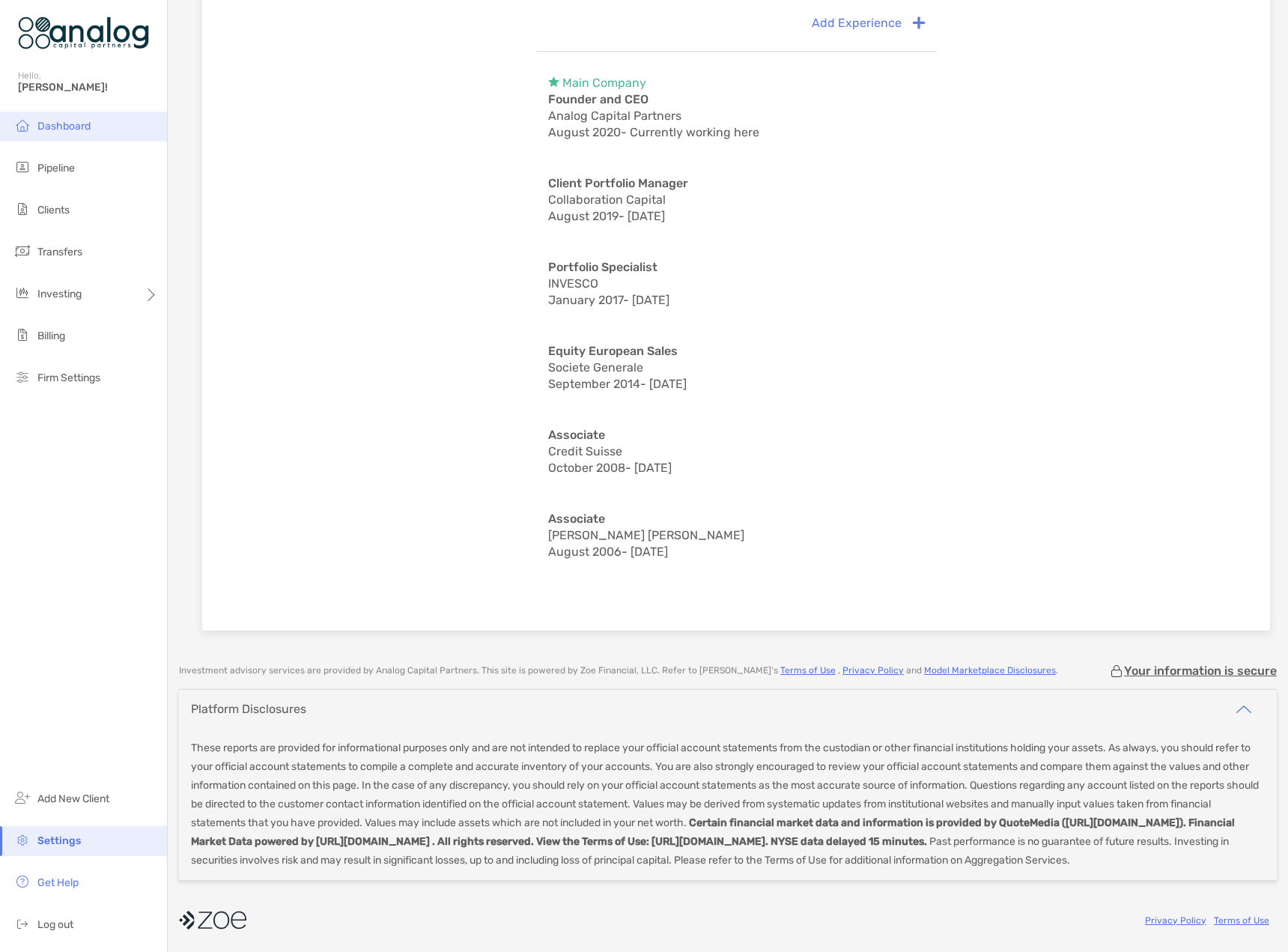
click at [50, 124] on span "Dashboard" at bounding box center [64, 125] width 53 height 13
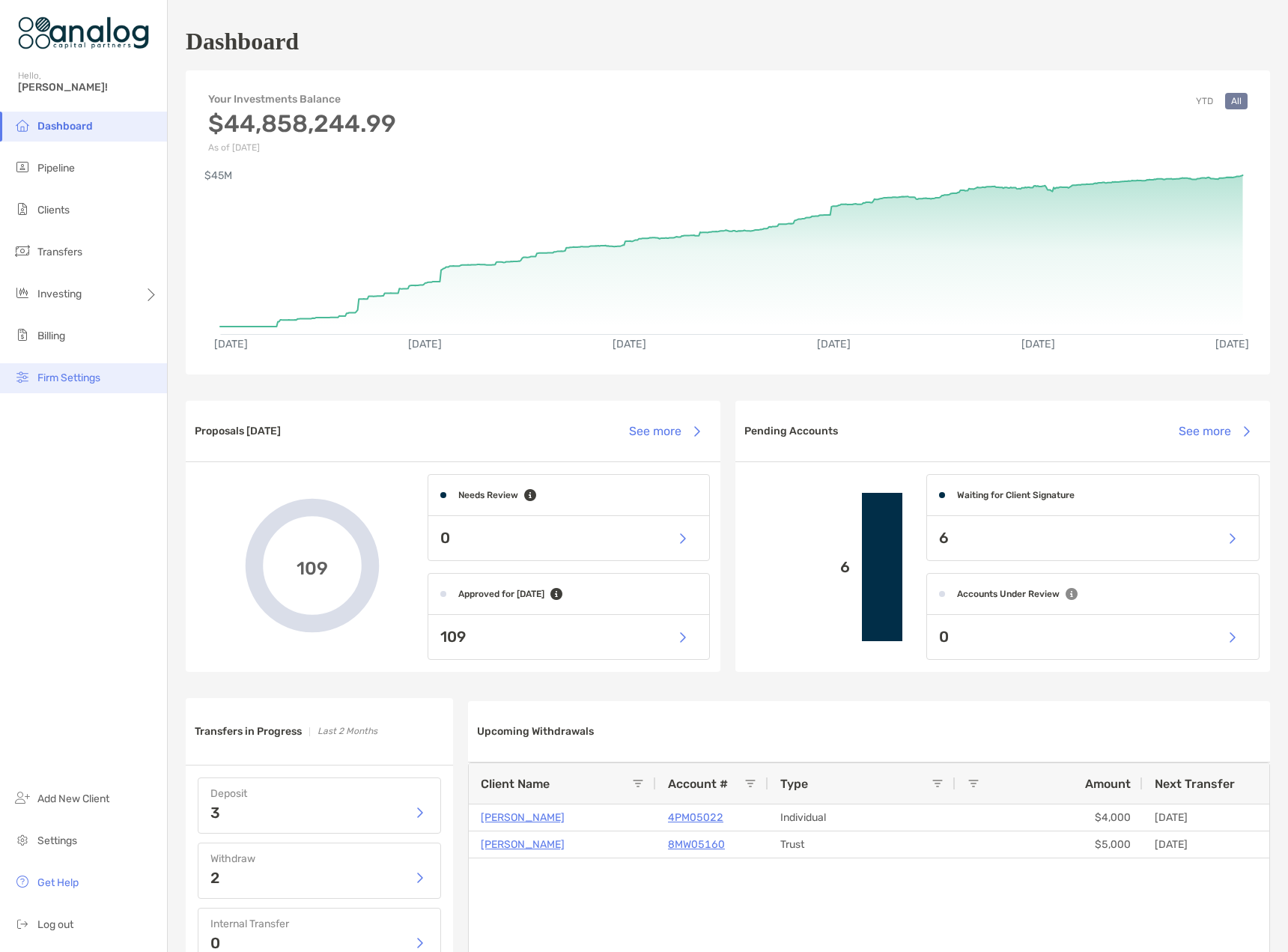
click at [67, 376] on span "Firm Settings" at bounding box center [69, 377] width 63 height 13
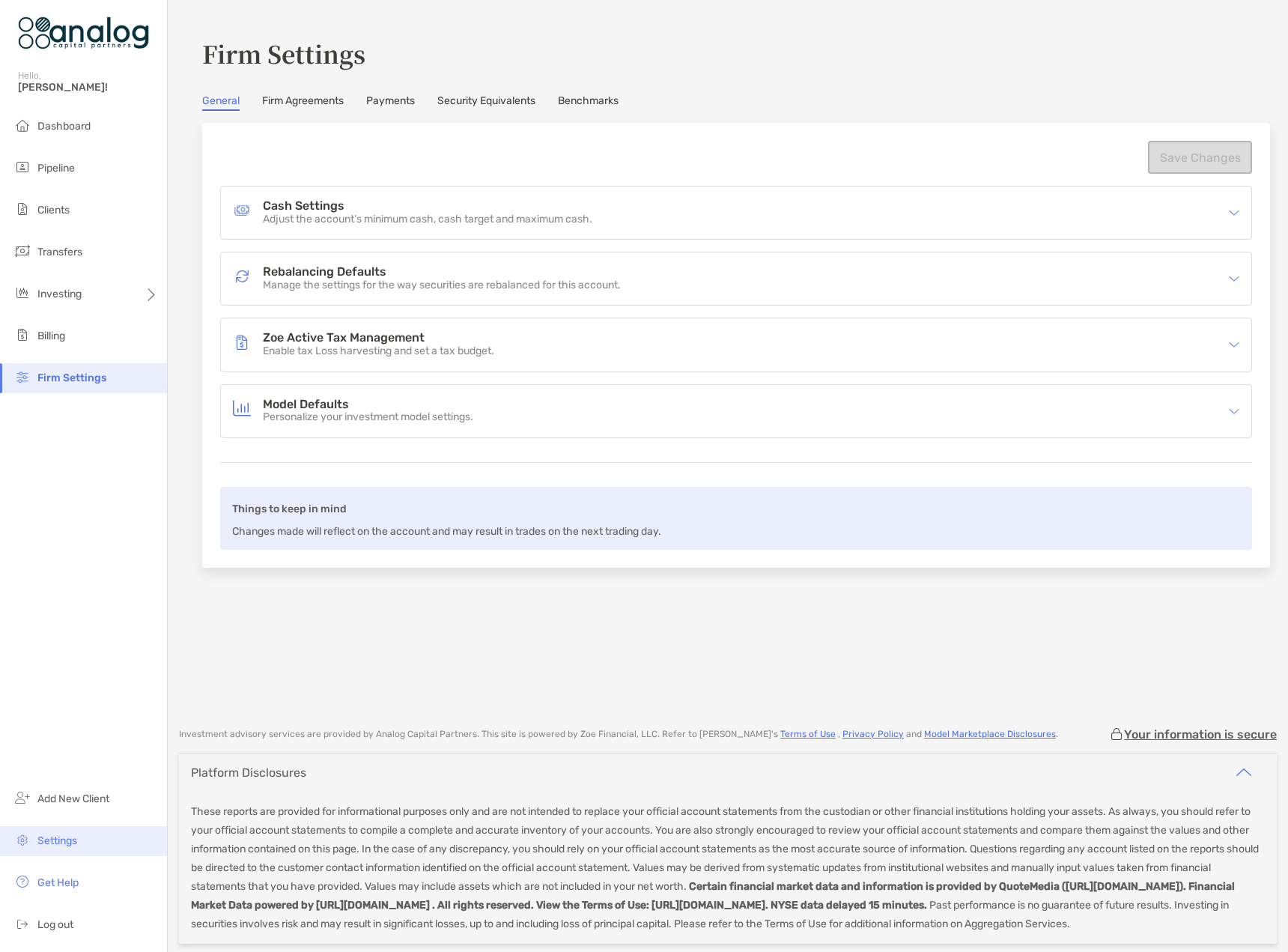
click at [74, 831] on li "Settings" at bounding box center [83, 841] width 167 height 30
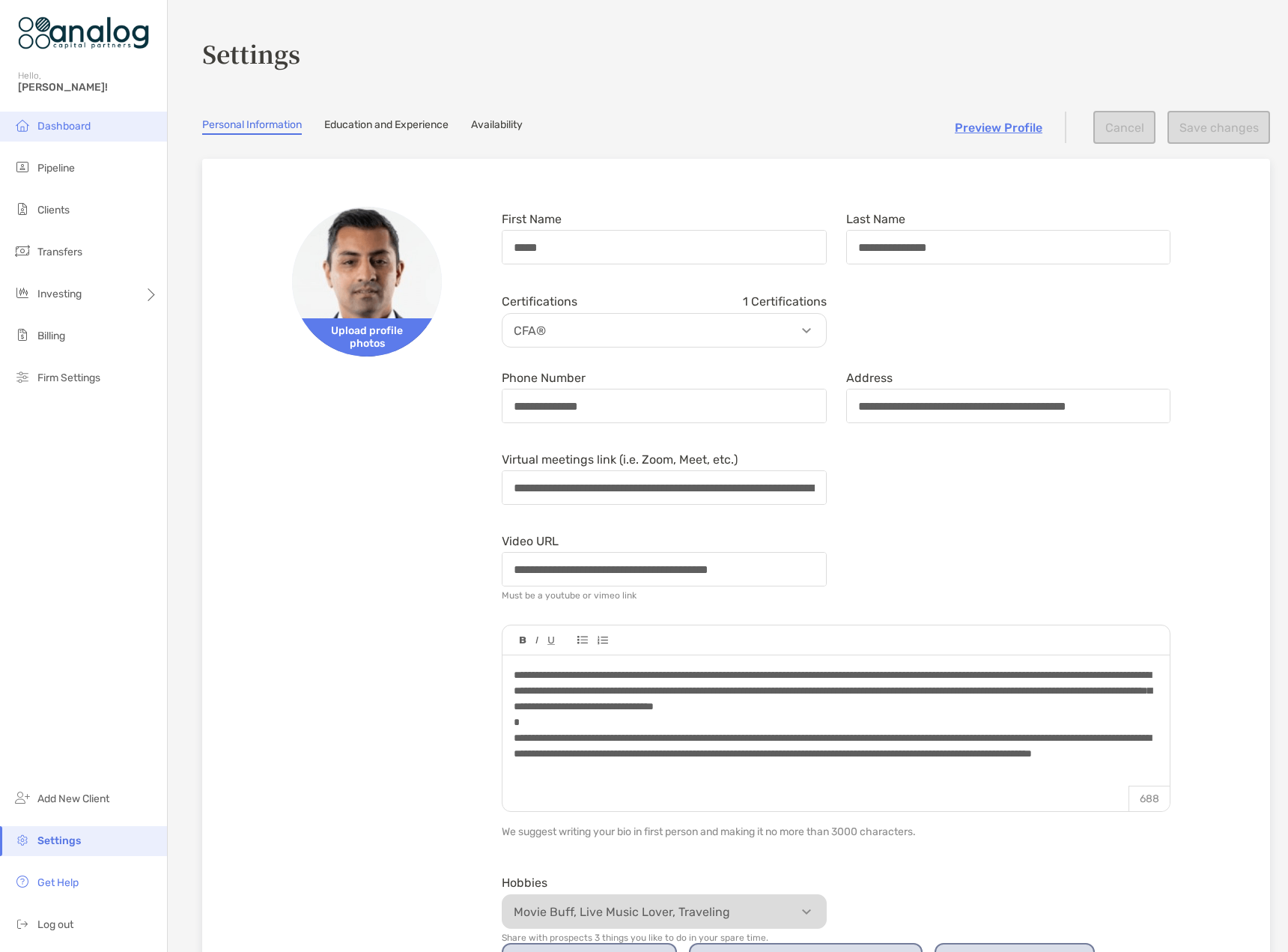
click at [59, 136] on li "Dashboard" at bounding box center [83, 126] width 167 height 30
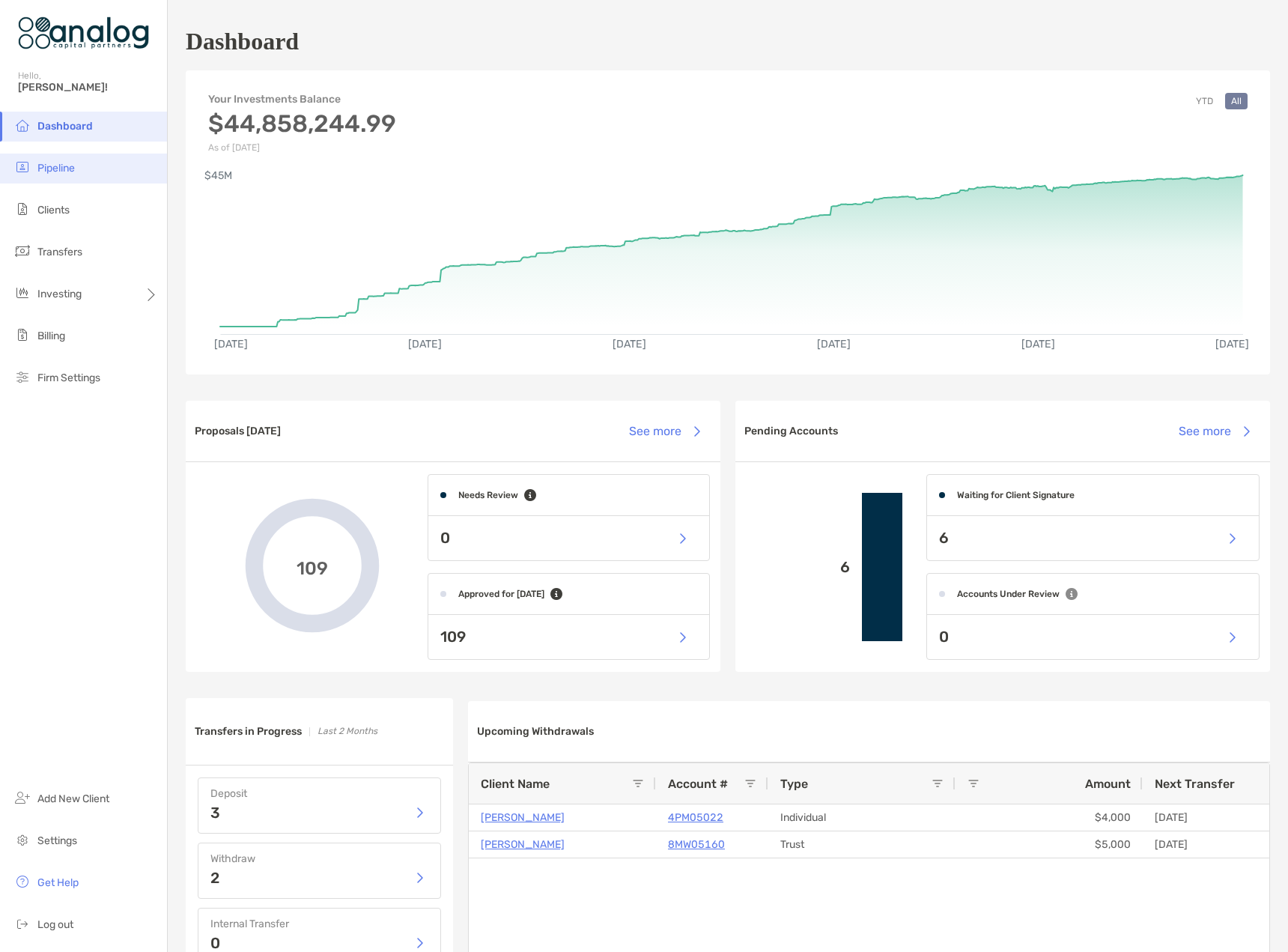
click at [66, 173] on span "Pipeline" at bounding box center [56, 168] width 38 height 13
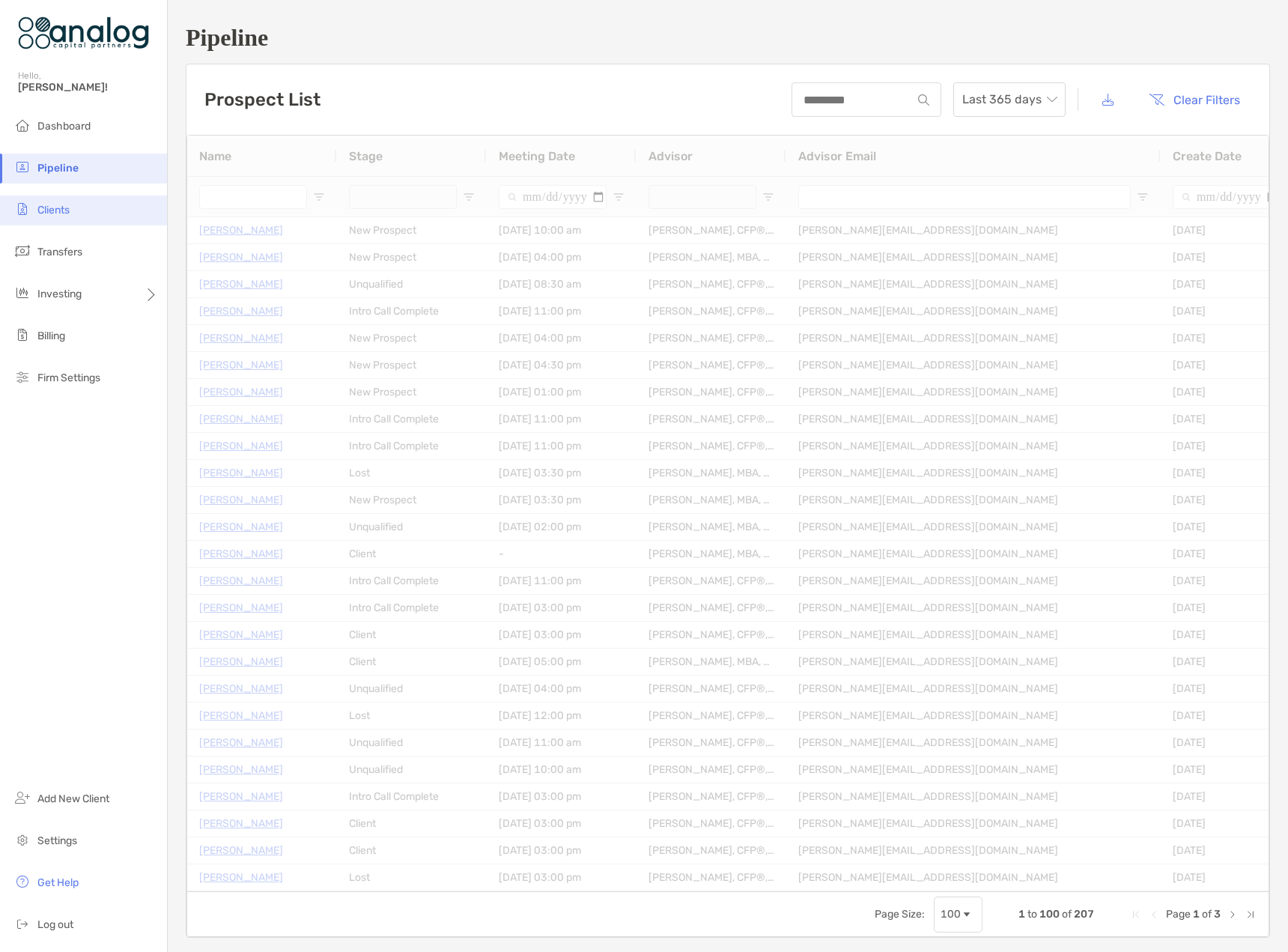
type input "**********"
type input "****"
type input "**********"
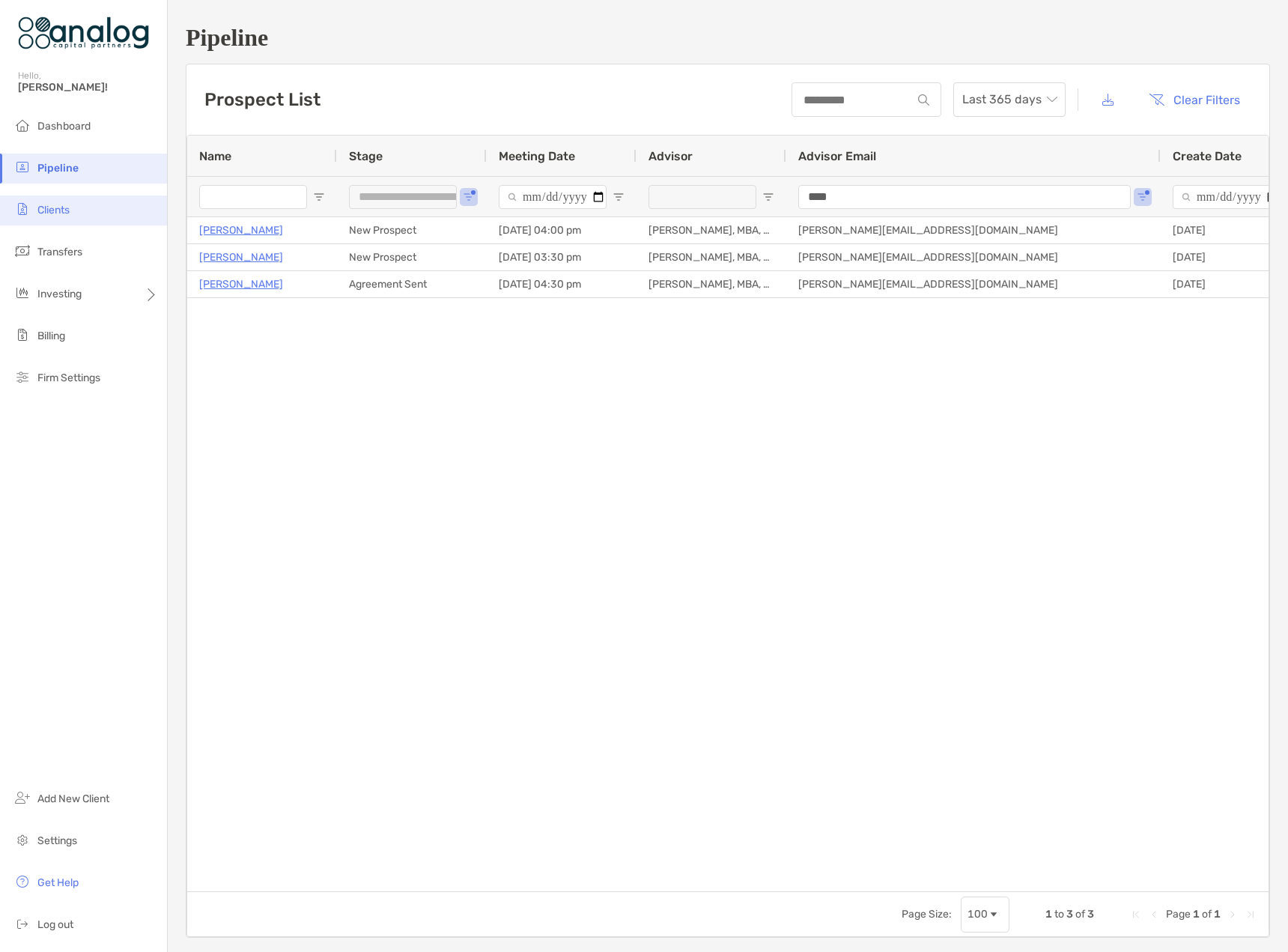
click at [62, 205] on span "Clients" at bounding box center [53, 210] width 32 height 13
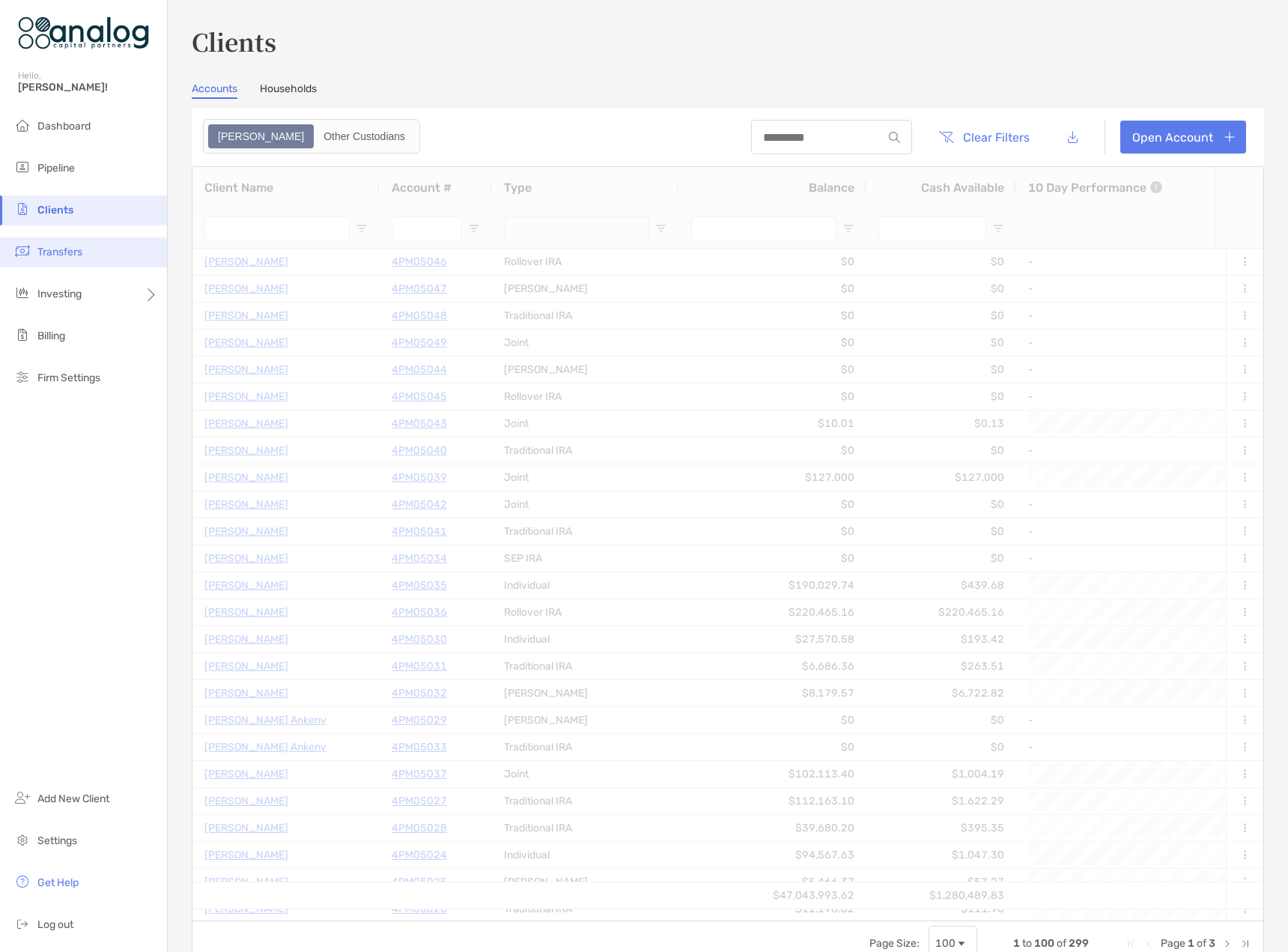
type input "********"
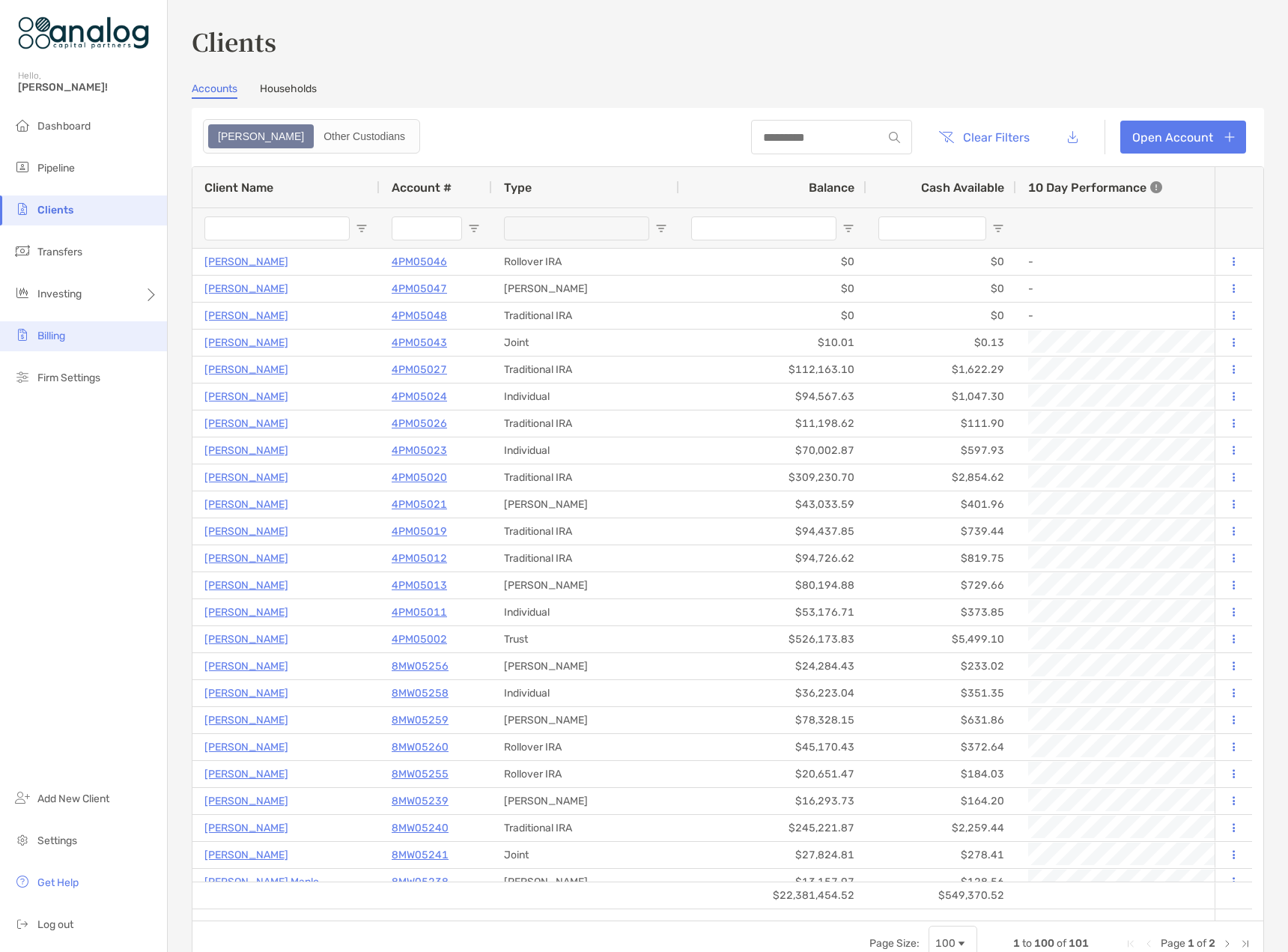
click at [48, 339] on span "Billing" at bounding box center [51, 336] width 28 height 13
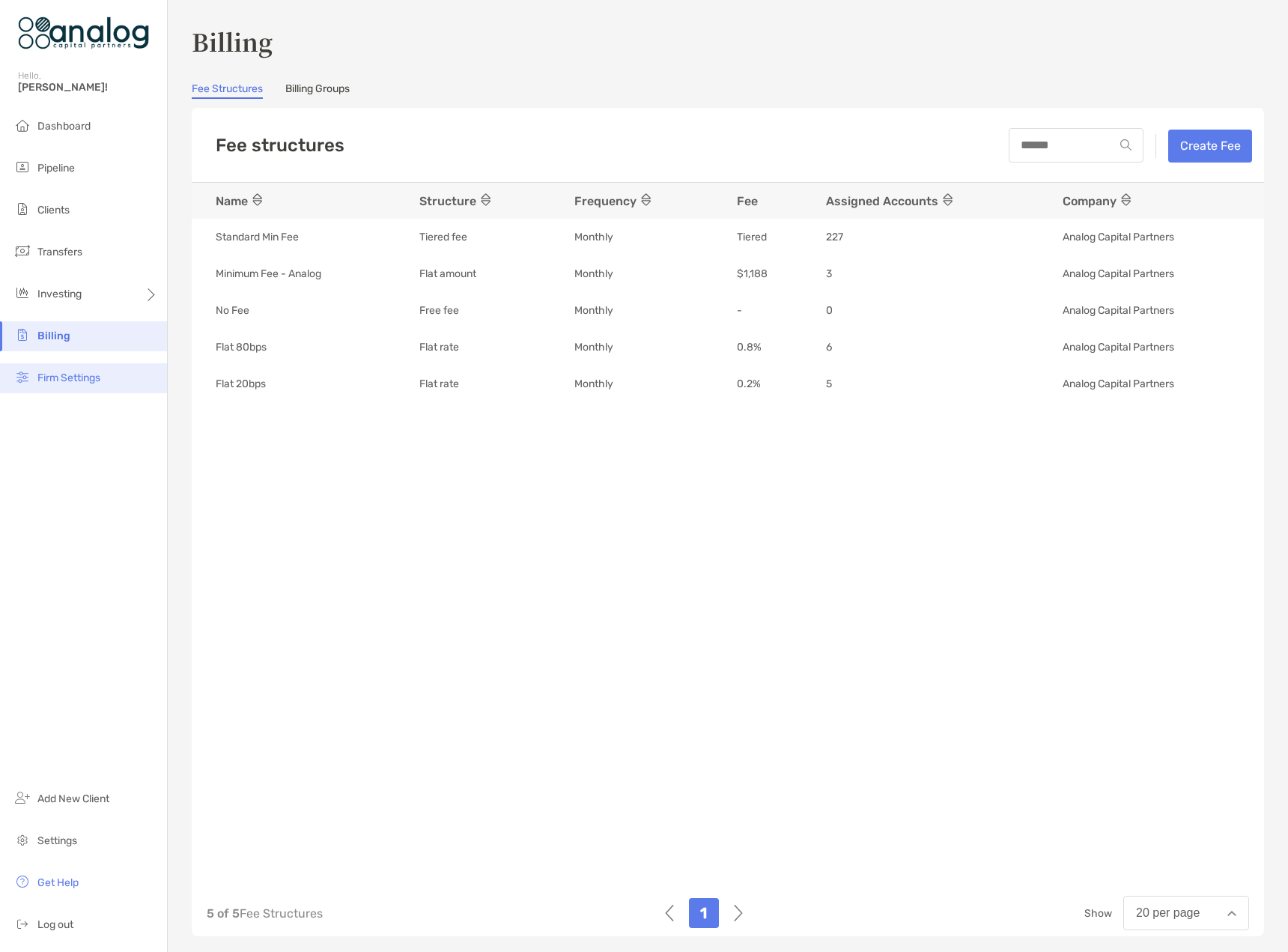
click at [86, 374] on span "Firm Settings" at bounding box center [69, 377] width 63 height 13
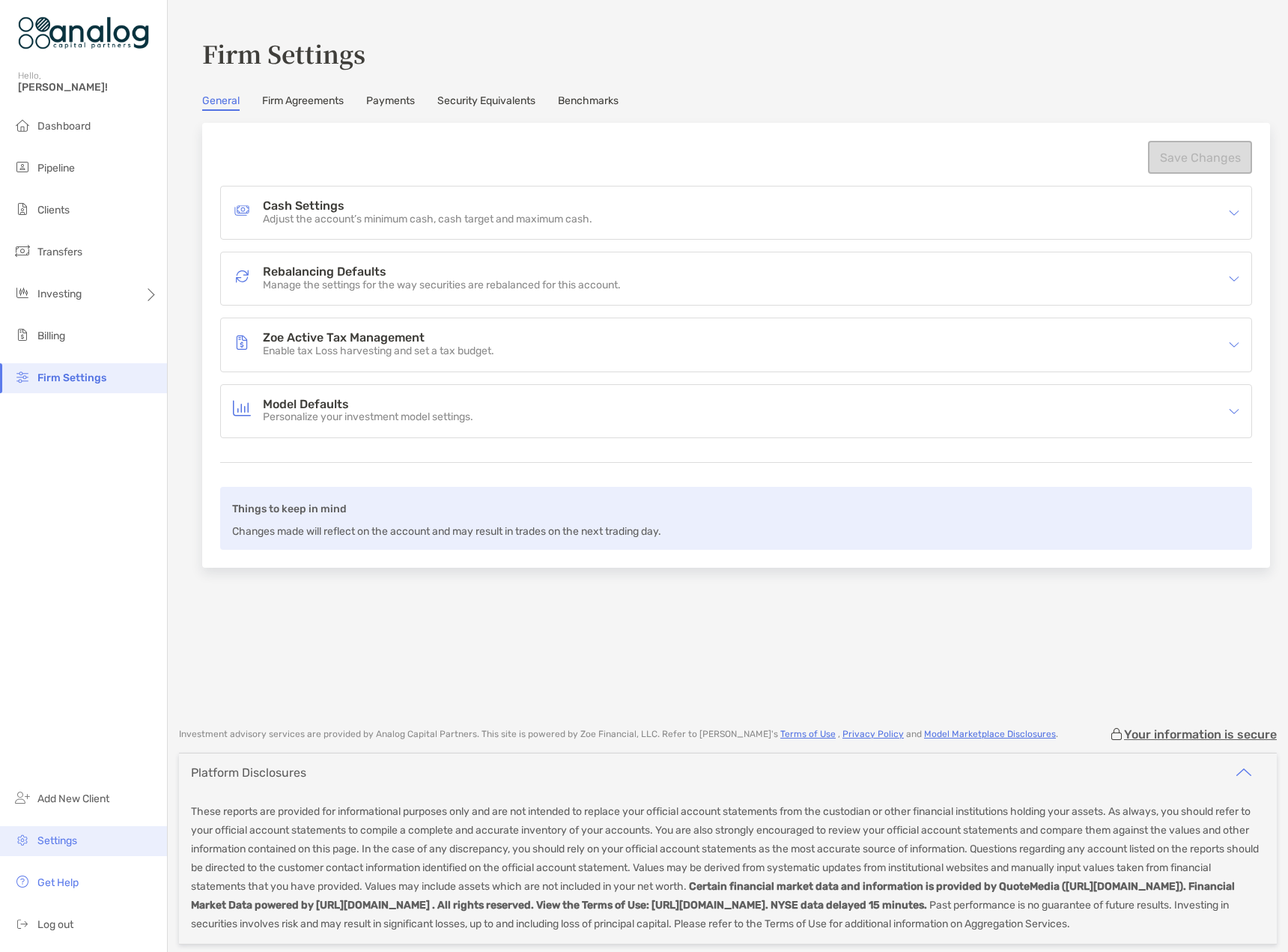
click at [71, 842] on span "Settings" at bounding box center [57, 840] width 40 height 13
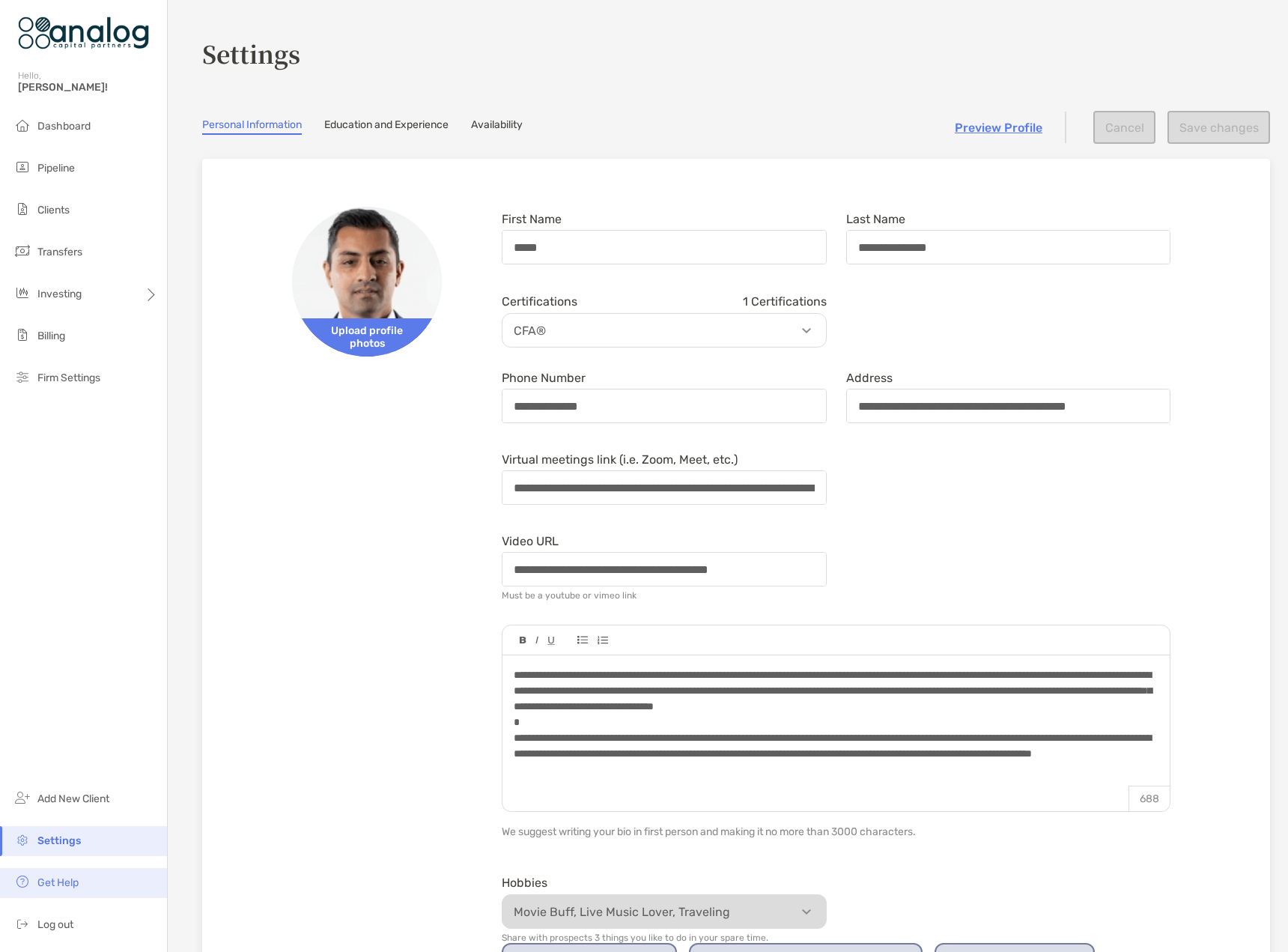
click at [51, 880] on span "Get Help" at bounding box center [58, 882] width 41 height 13
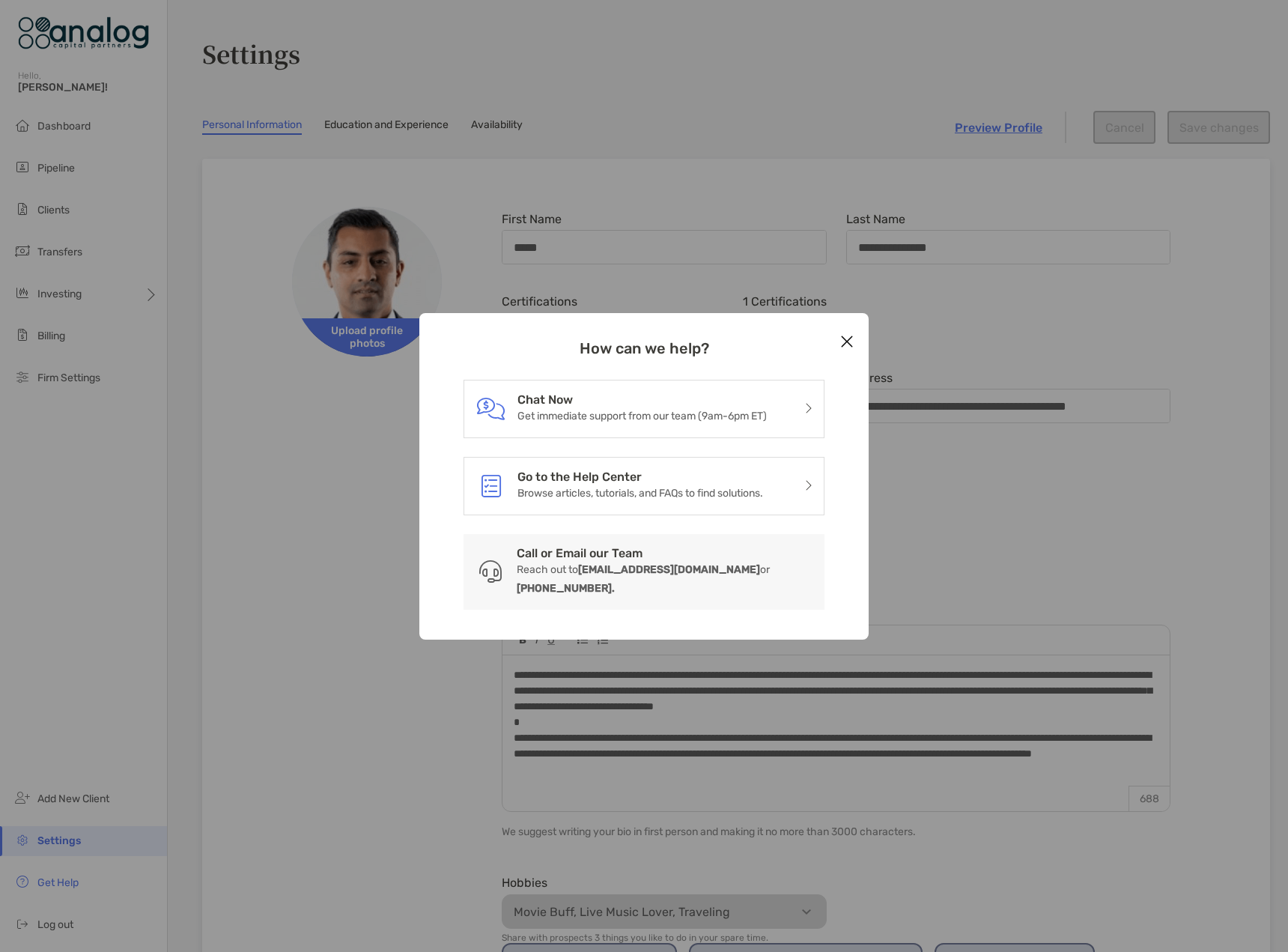
click at [850, 350] on icon "Close modal" at bounding box center [847, 341] width 14 height 18
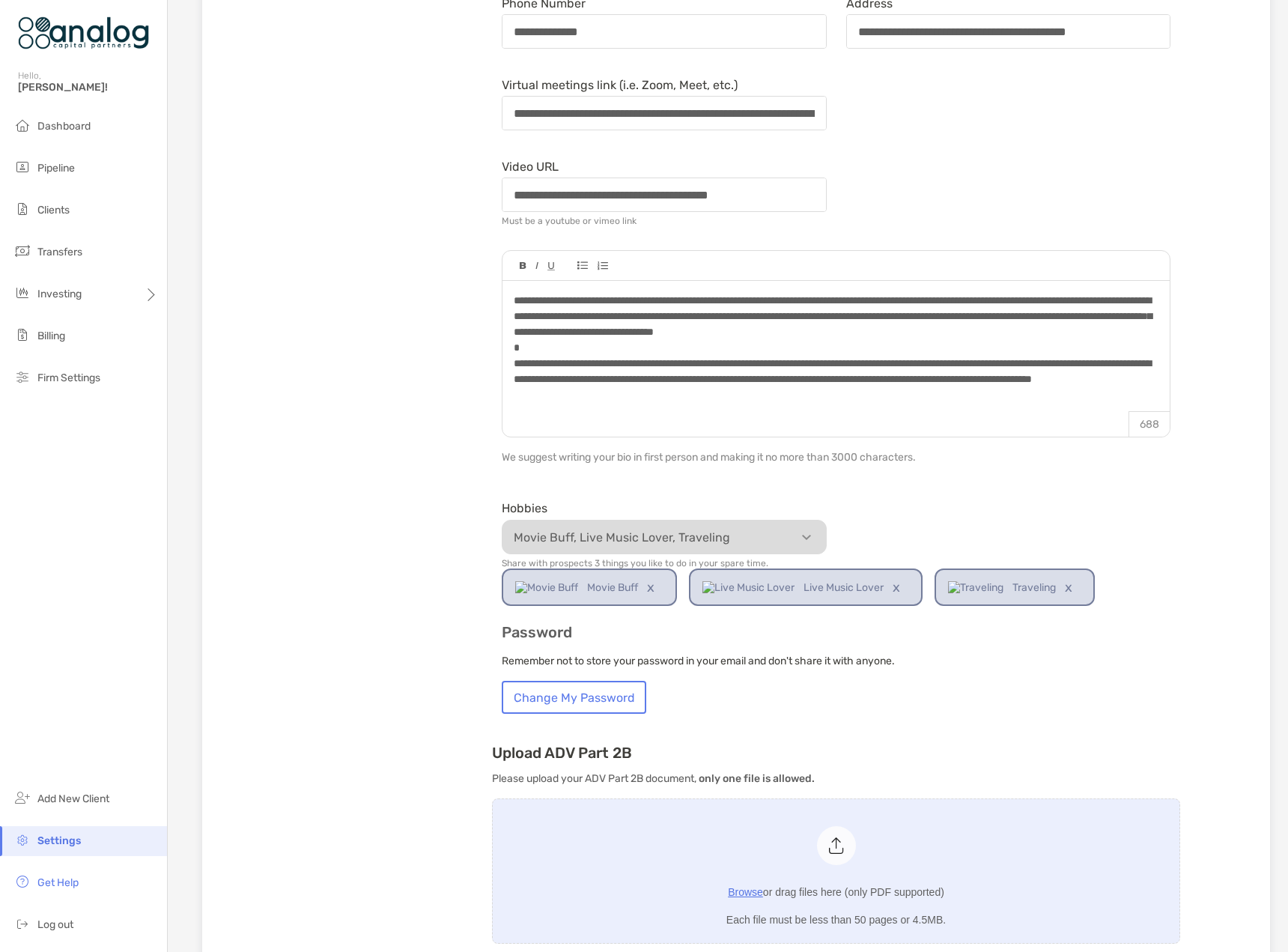
scroll to position [769, 0]
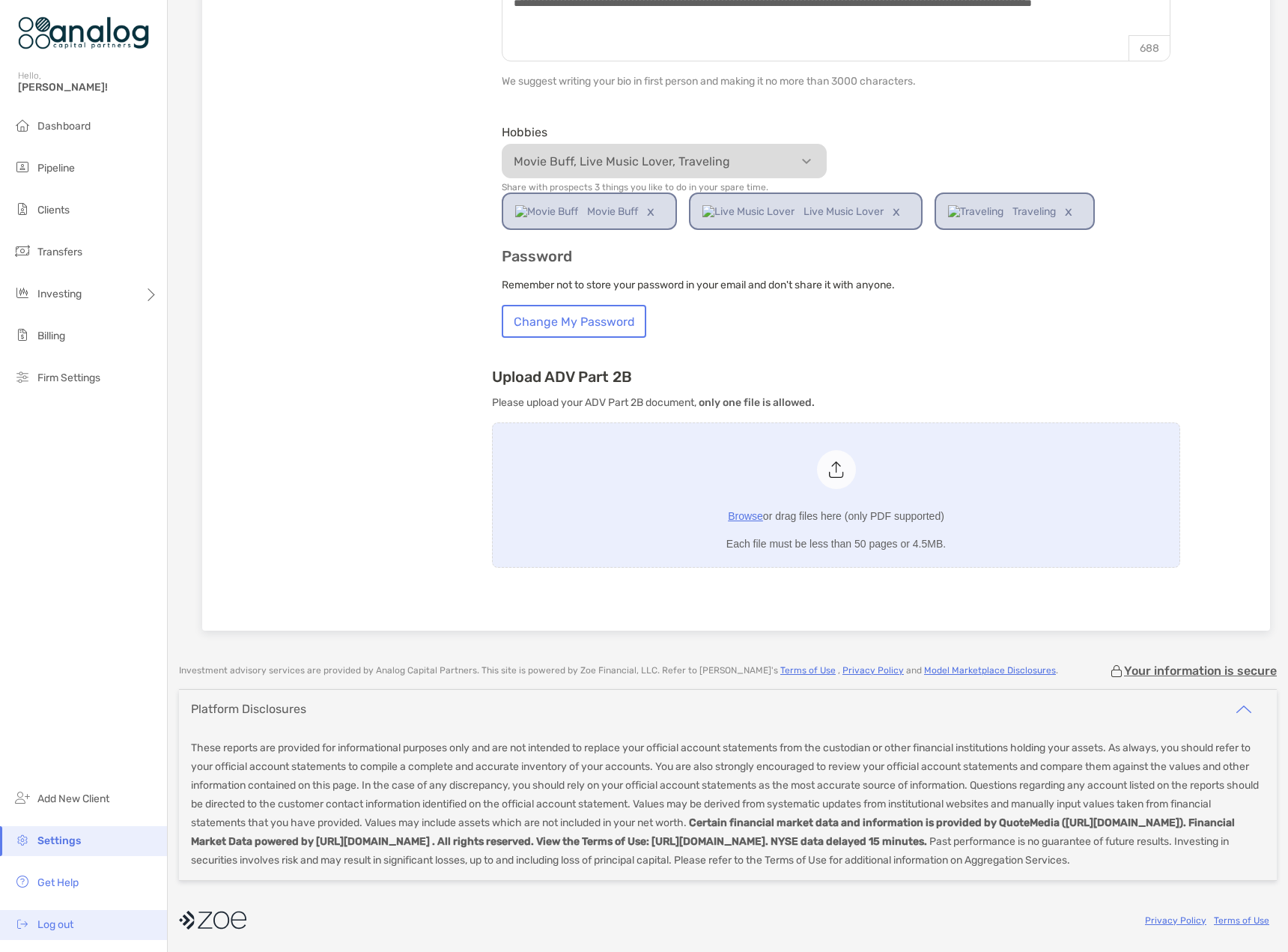
click at [50, 926] on span "Log out" at bounding box center [56, 924] width 36 height 13
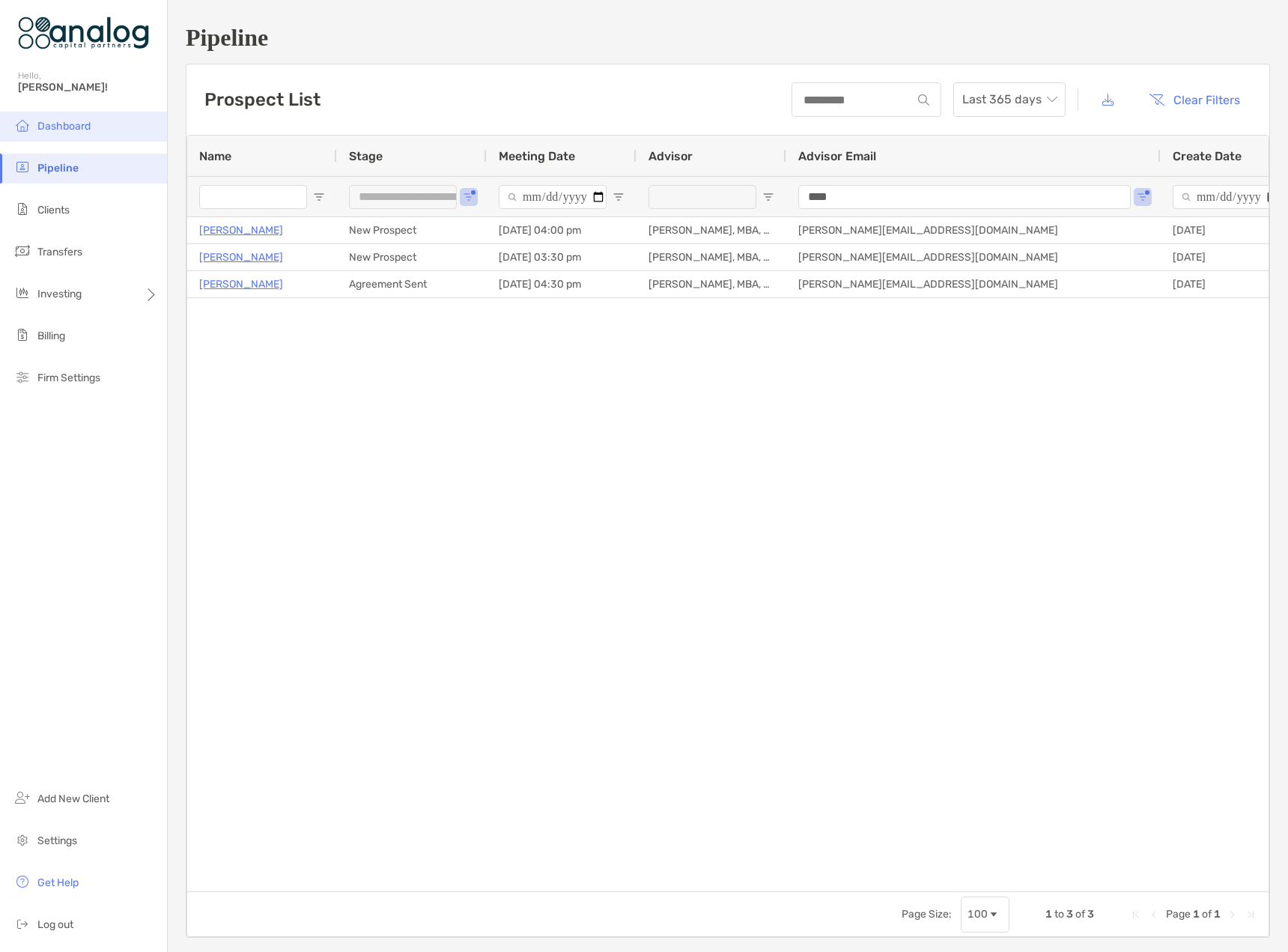
click at [107, 132] on li "Dashboard" at bounding box center [83, 126] width 167 height 30
